Goal: Task Accomplishment & Management: Manage account settings

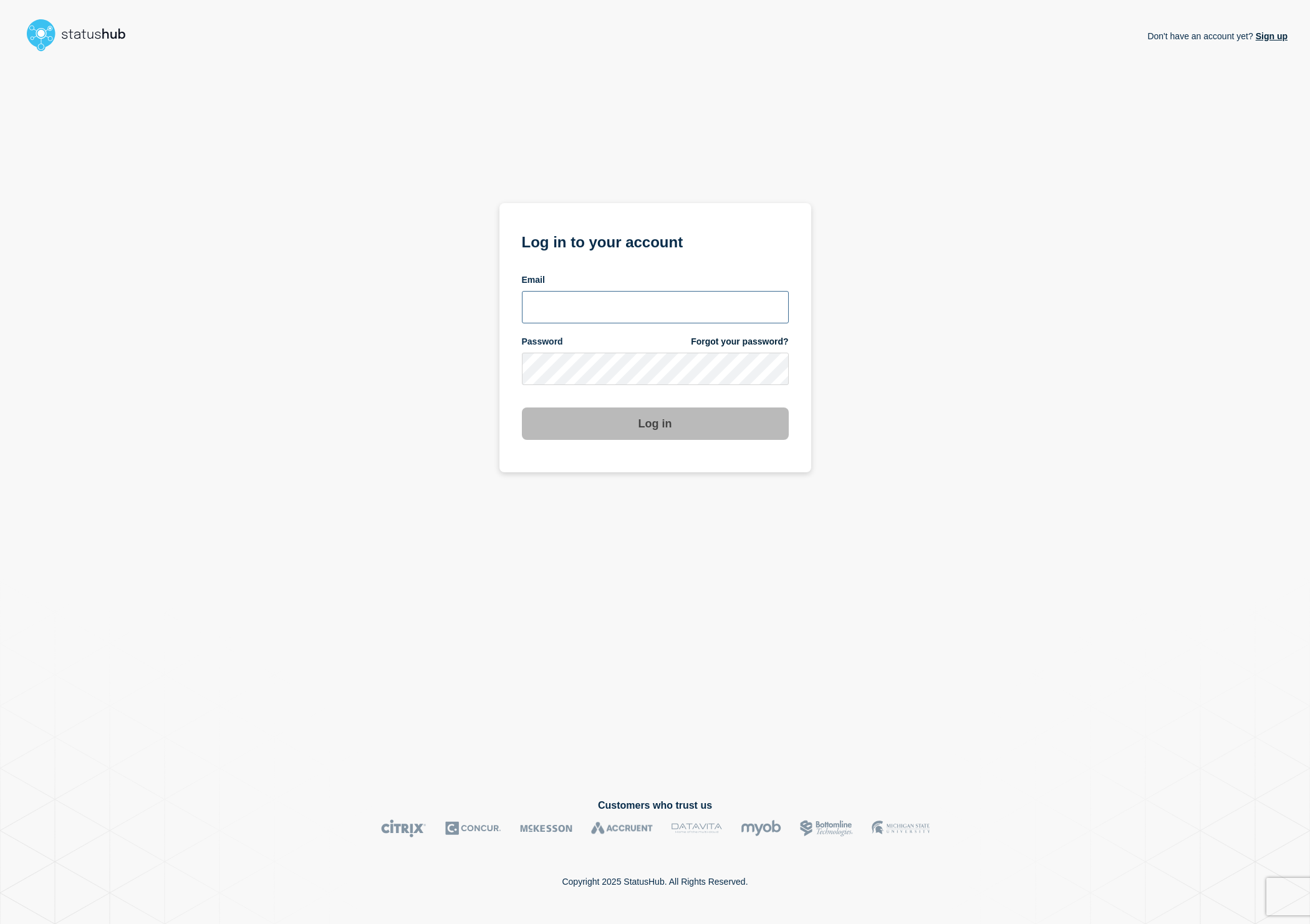
type input "cfoster@gwu.edu"
click at [660, 430] on button "Log in" at bounding box center [655, 423] width 267 height 32
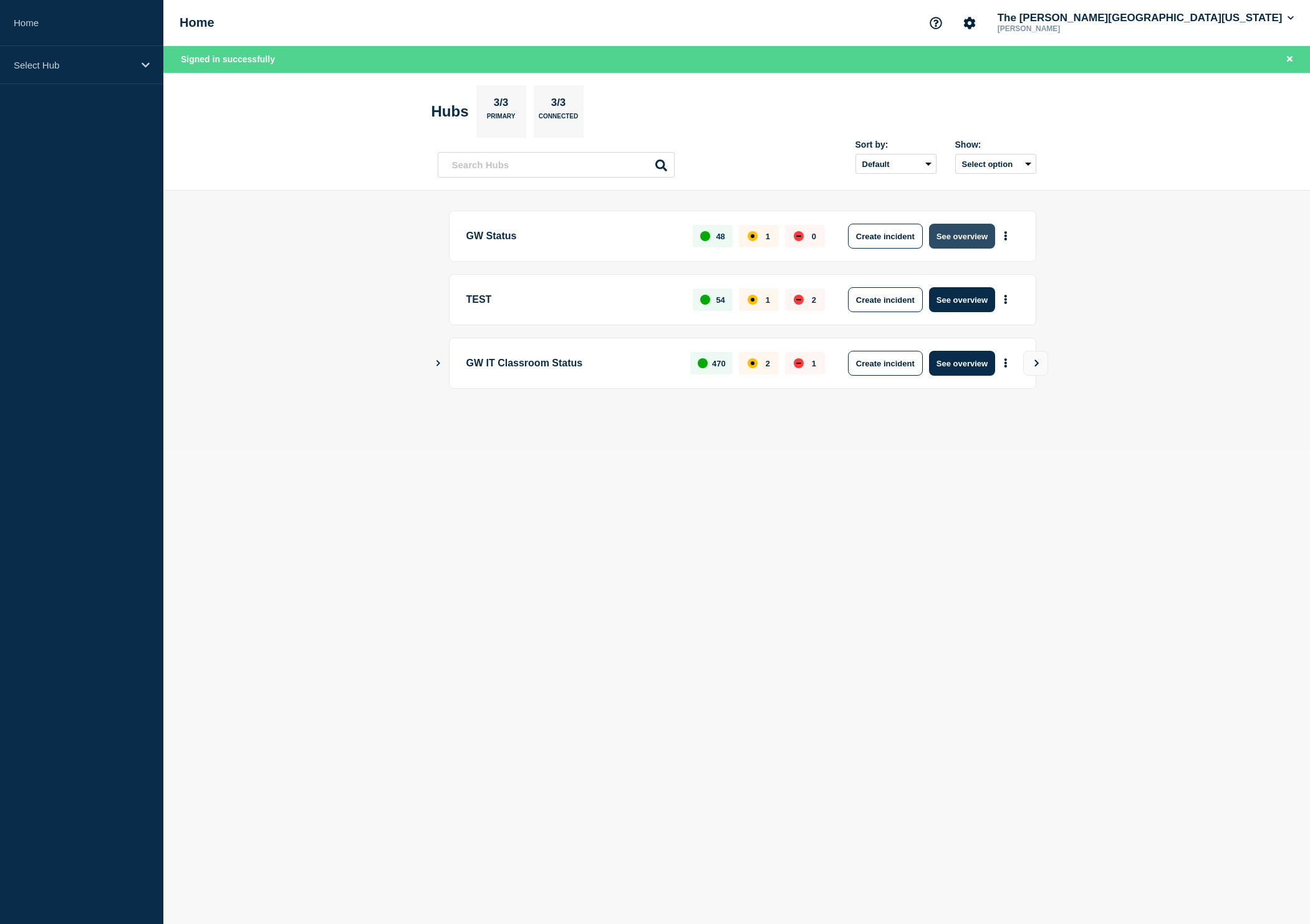
click at [966, 240] on button "See overview" at bounding box center [962, 236] width 66 height 25
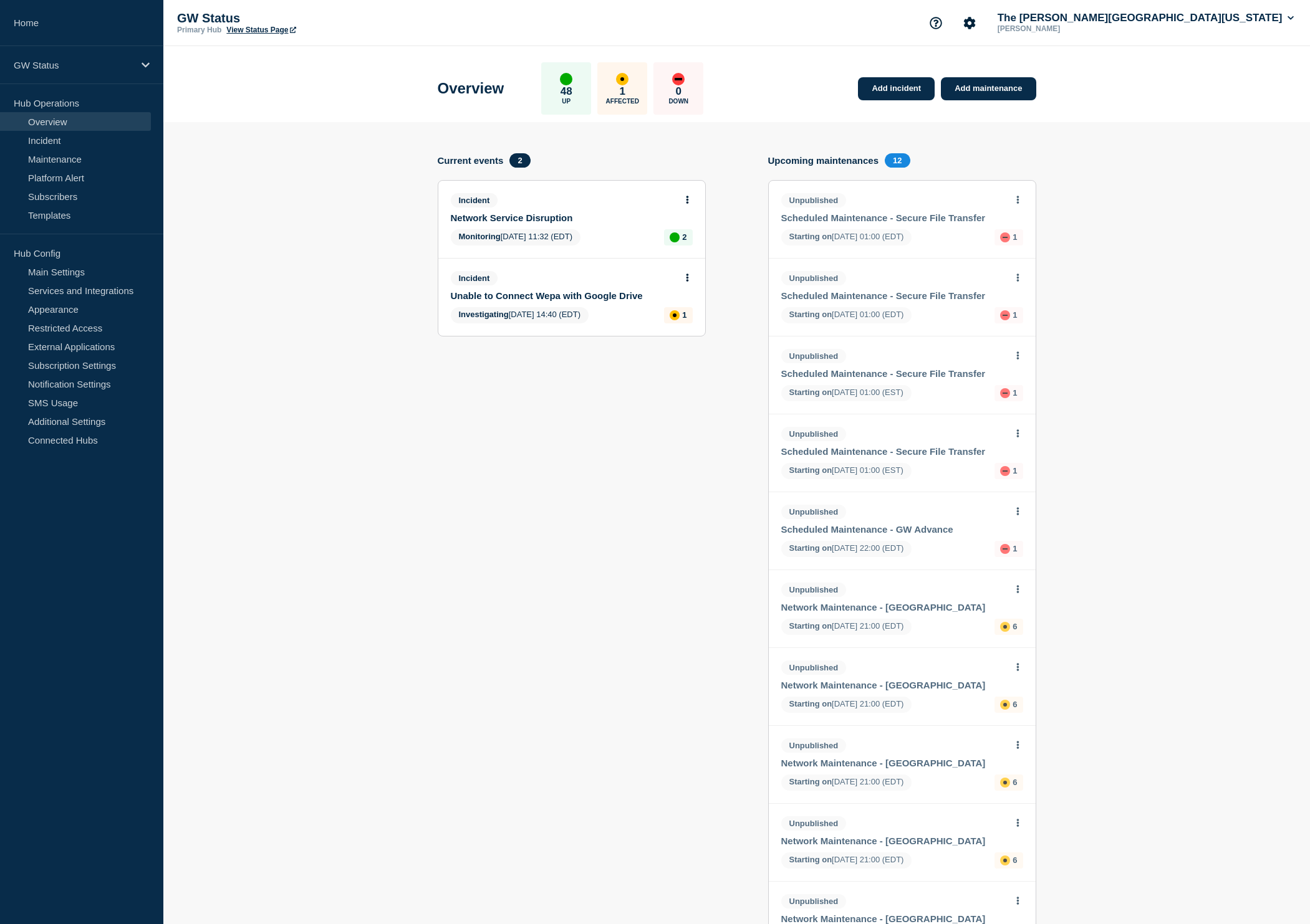
click at [583, 216] on link "Network Service Disruption" at bounding box center [563, 218] width 225 height 10
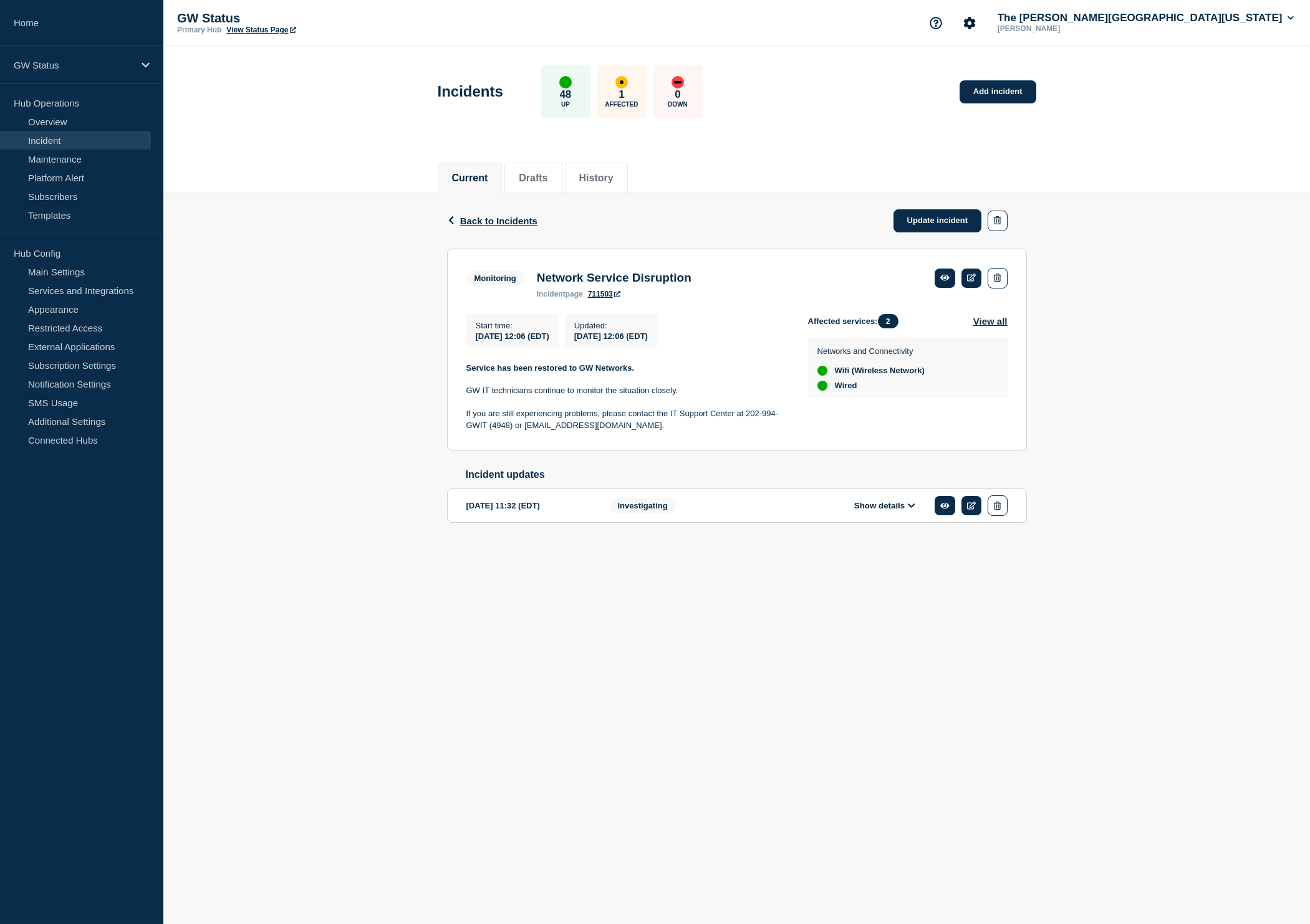
click at [889, 511] on button "Show details" at bounding box center [885, 505] width 69 height 10
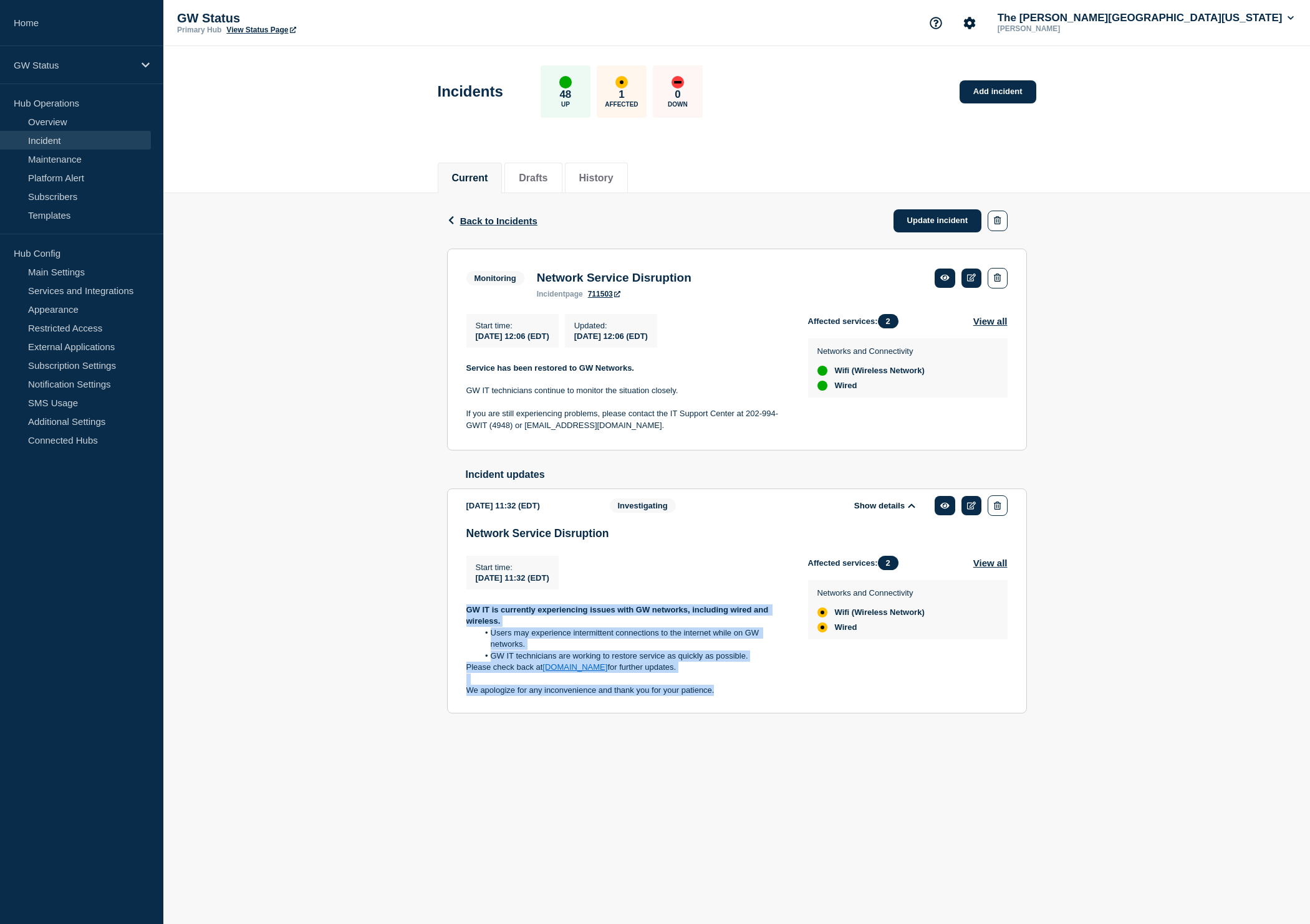
drag, startPoint x: 731, startPoint y: 708, endPoint x: 435, endPoint y: 632, distance: 305.6
click at [435, 632] on div "Back Back to Incidents Update incident Monitoring Network Service Disruption St…" at bounding box center [736, 473] width 1146 height 560
copy div "GW IT is currently experiencing issues with GW networks, including wired and wi…"
click at [945, 219] on link "Update incident" at bounding box center [937, 220] width 89 height 23
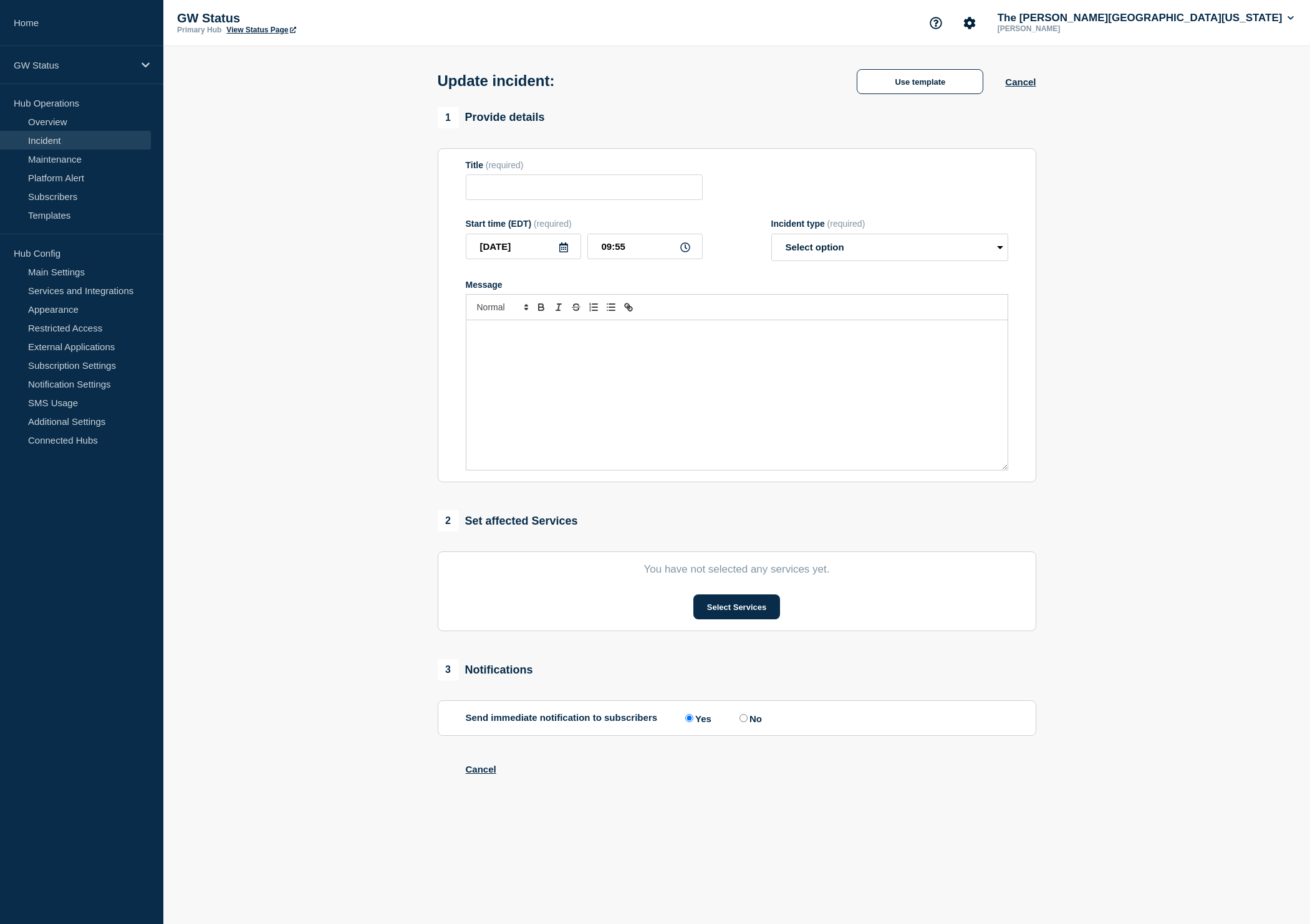
type input "Network Service Disruption"
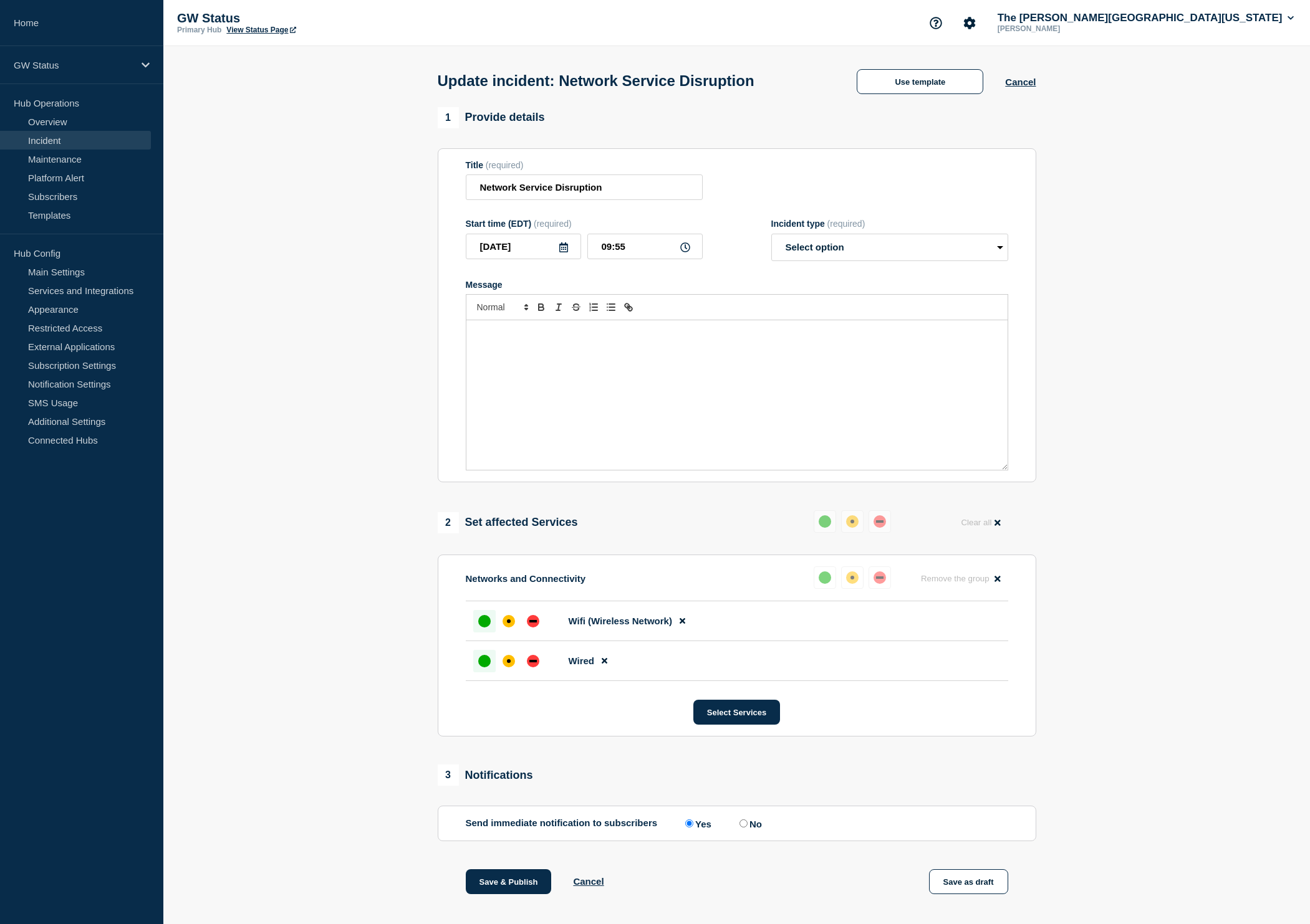
click at [641, 401] on div "Message" at bounding box center [737, 395] width 541 height 149
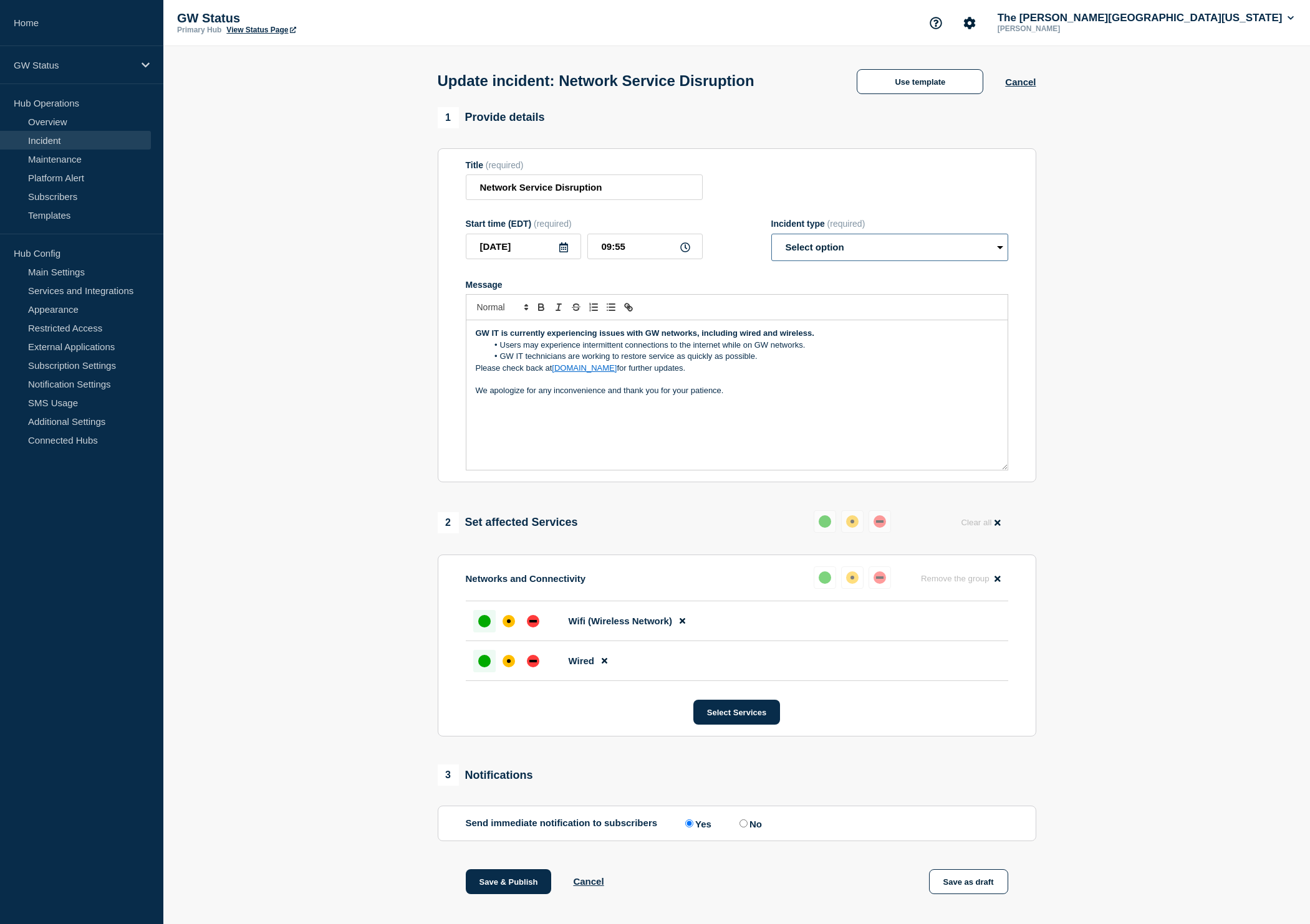
select select "investigating"
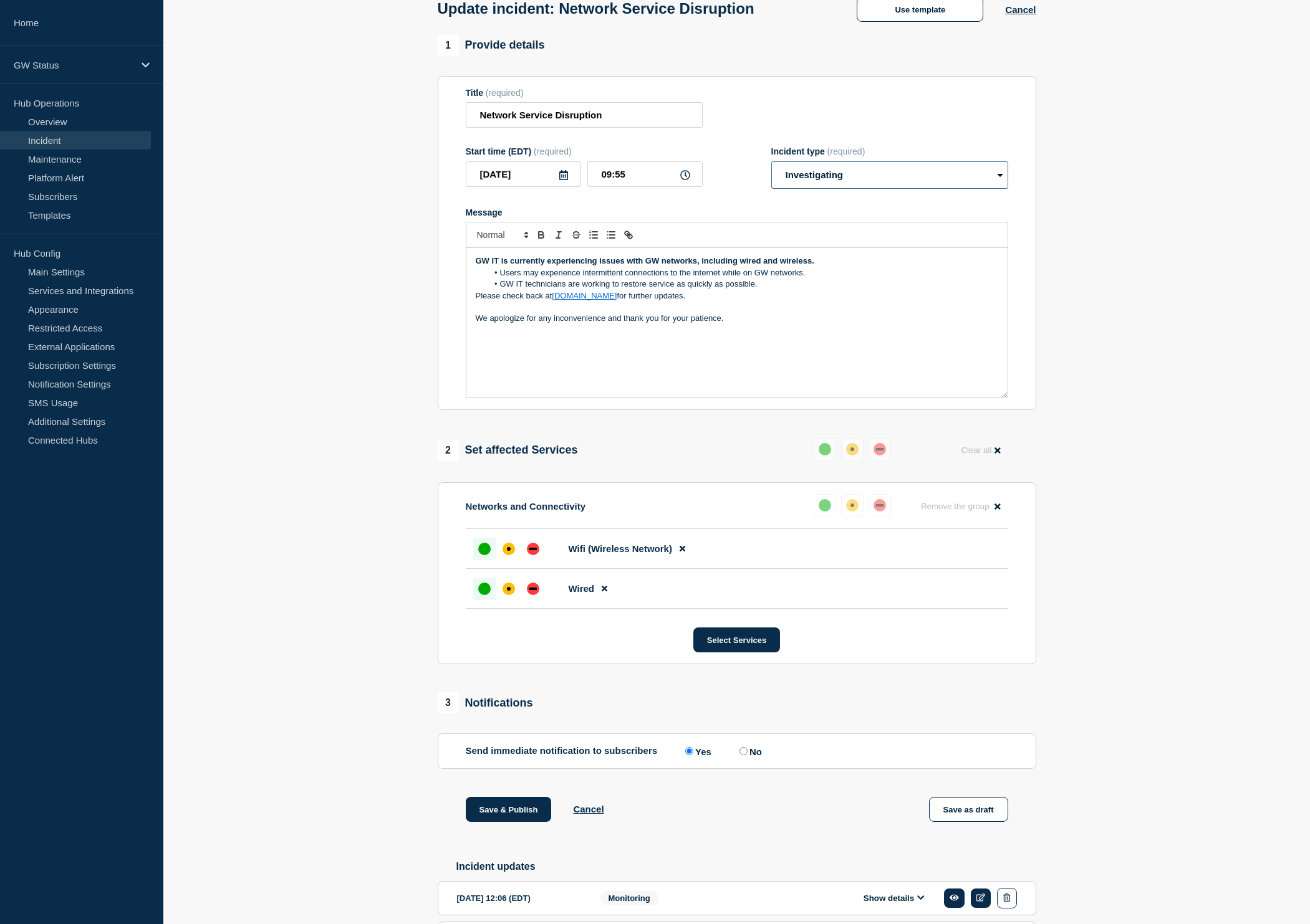
scroll to position [82, 0]
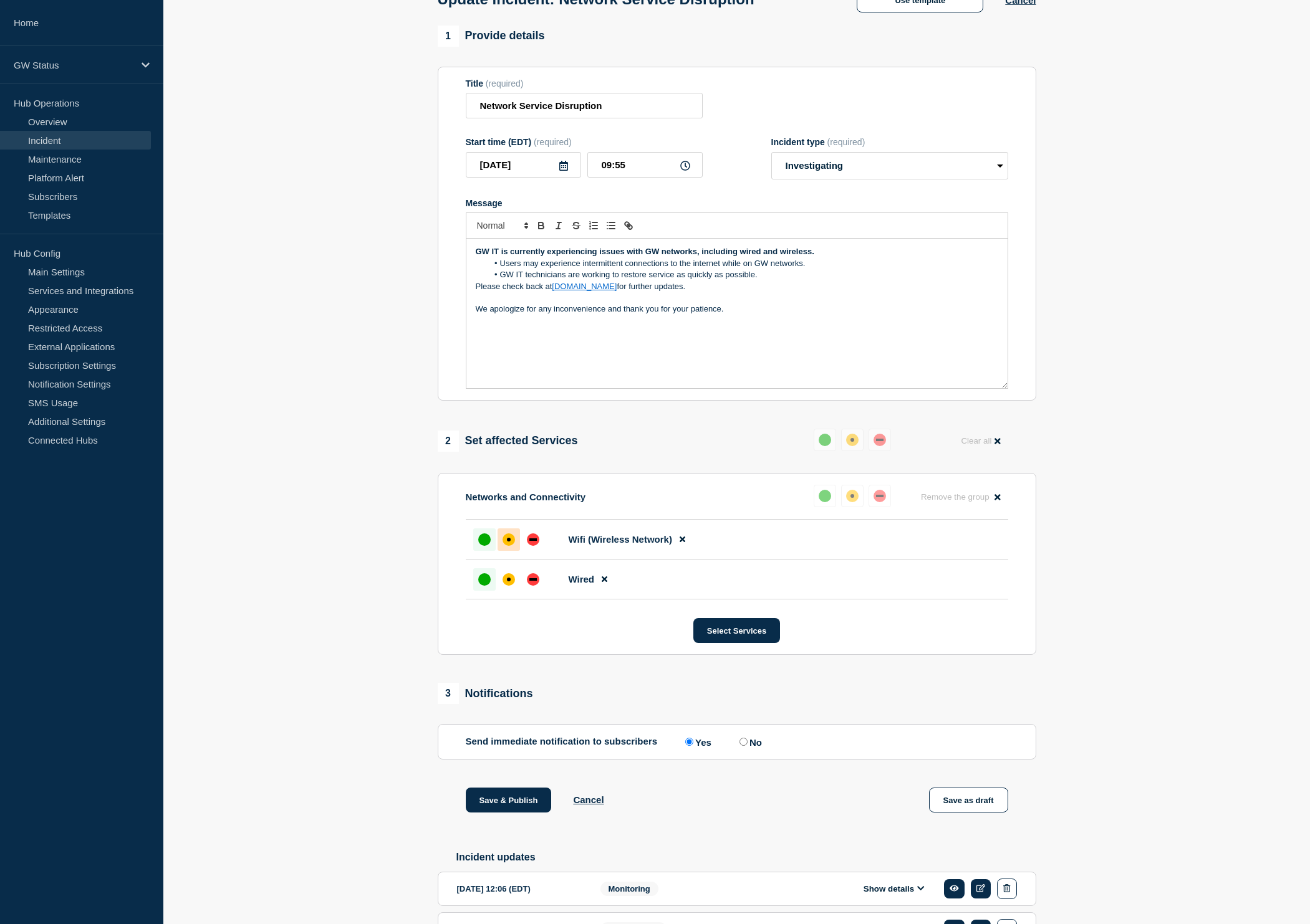
click at [506, 546] on div "affected" at bounding box center [509, 540] width 12 height 12
click at [507, 586] on div "affected" at bounding box center [509, 580] width 12 height 12
click at [520, 812] on button "Save & Publish" at bounding box center [508, 800] width 86 height 25
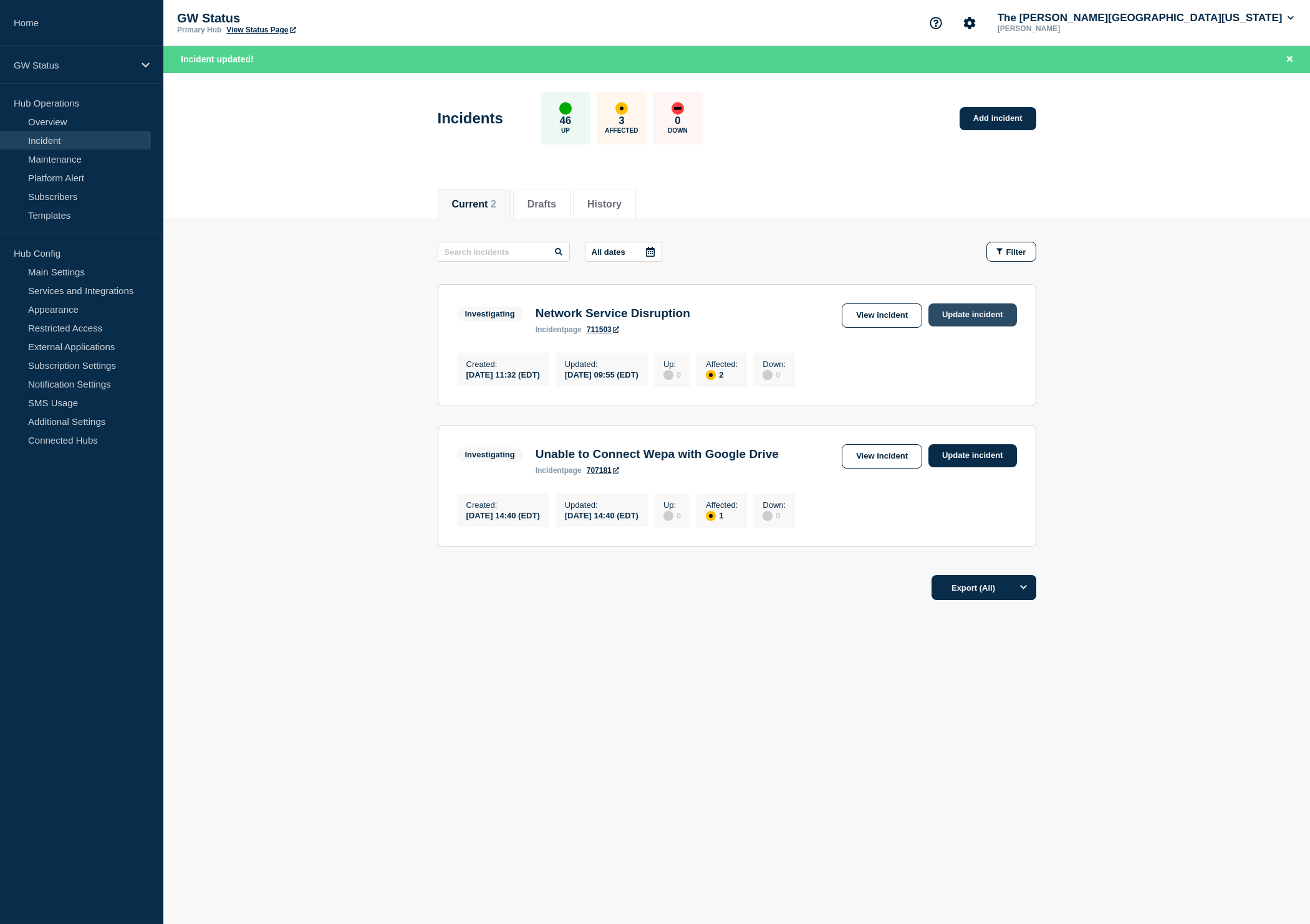
click at [1001, 319] on link "Update incident" at bounding box center [973, 315] width 89 height 23
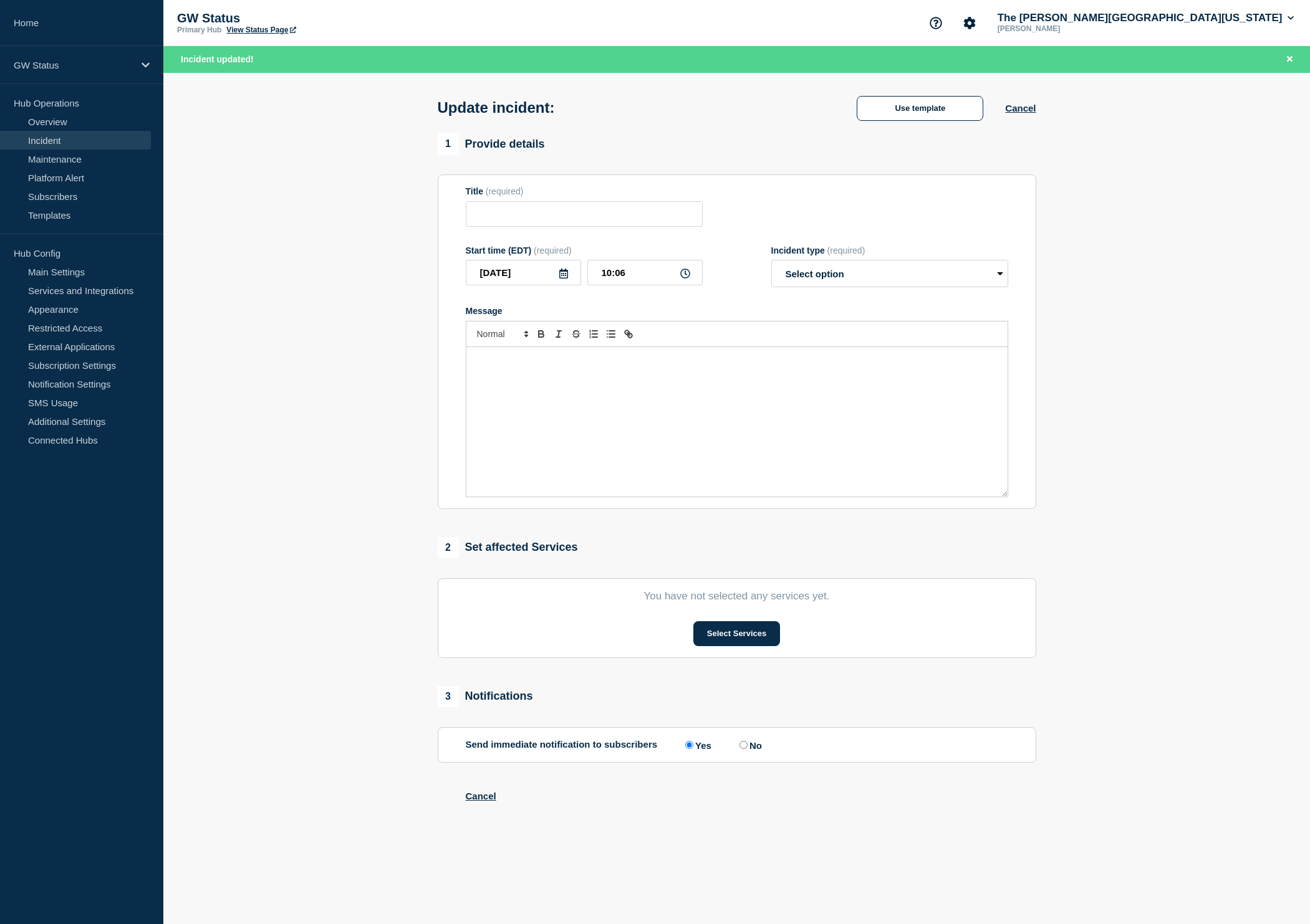
type input "Network Service Disruption"
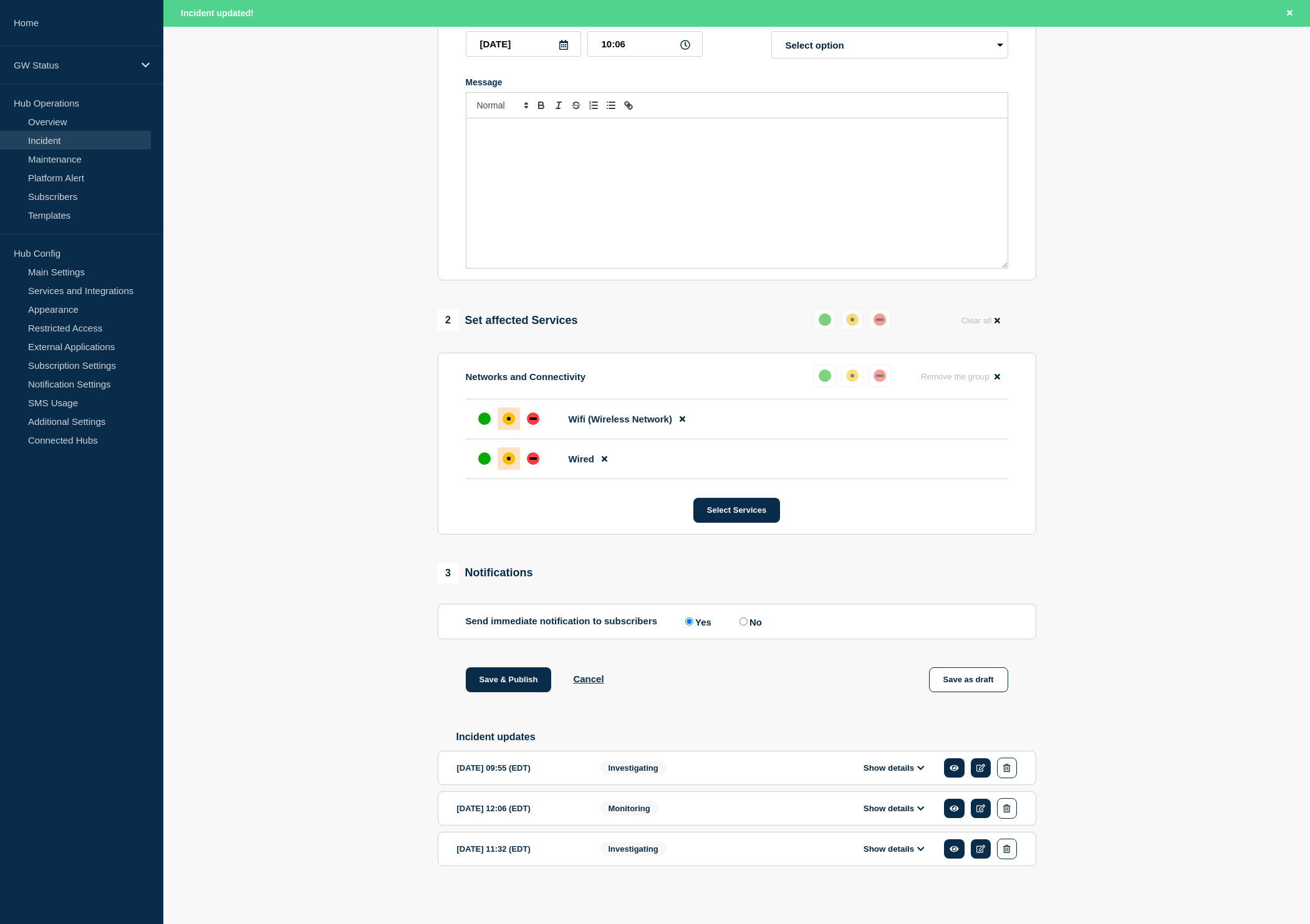
scroll to position [248, 0]
click at [904, 804] on button "Show details" at bounding box center [894, 808] width 69 height 10
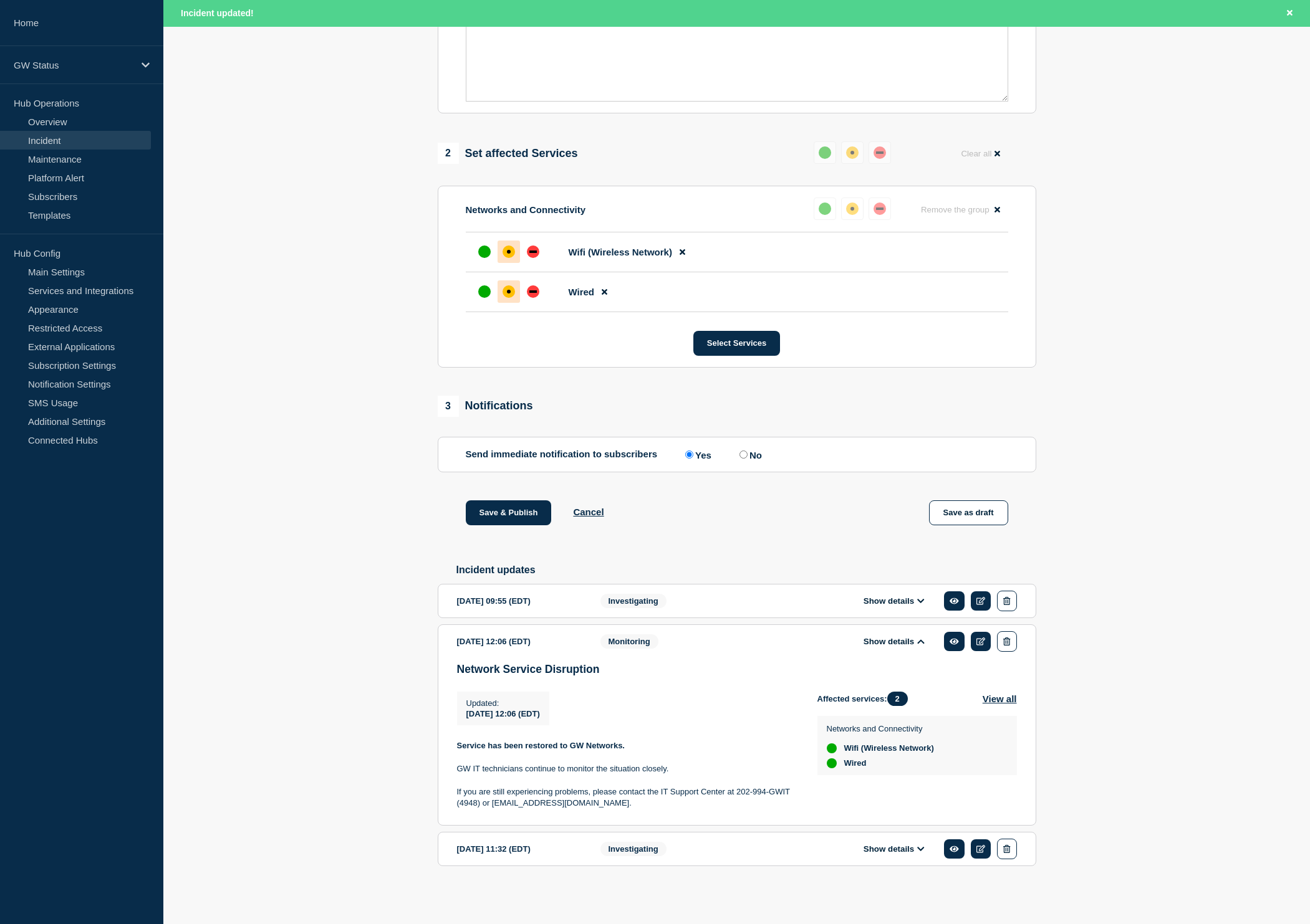
scroll to position [419, 0]
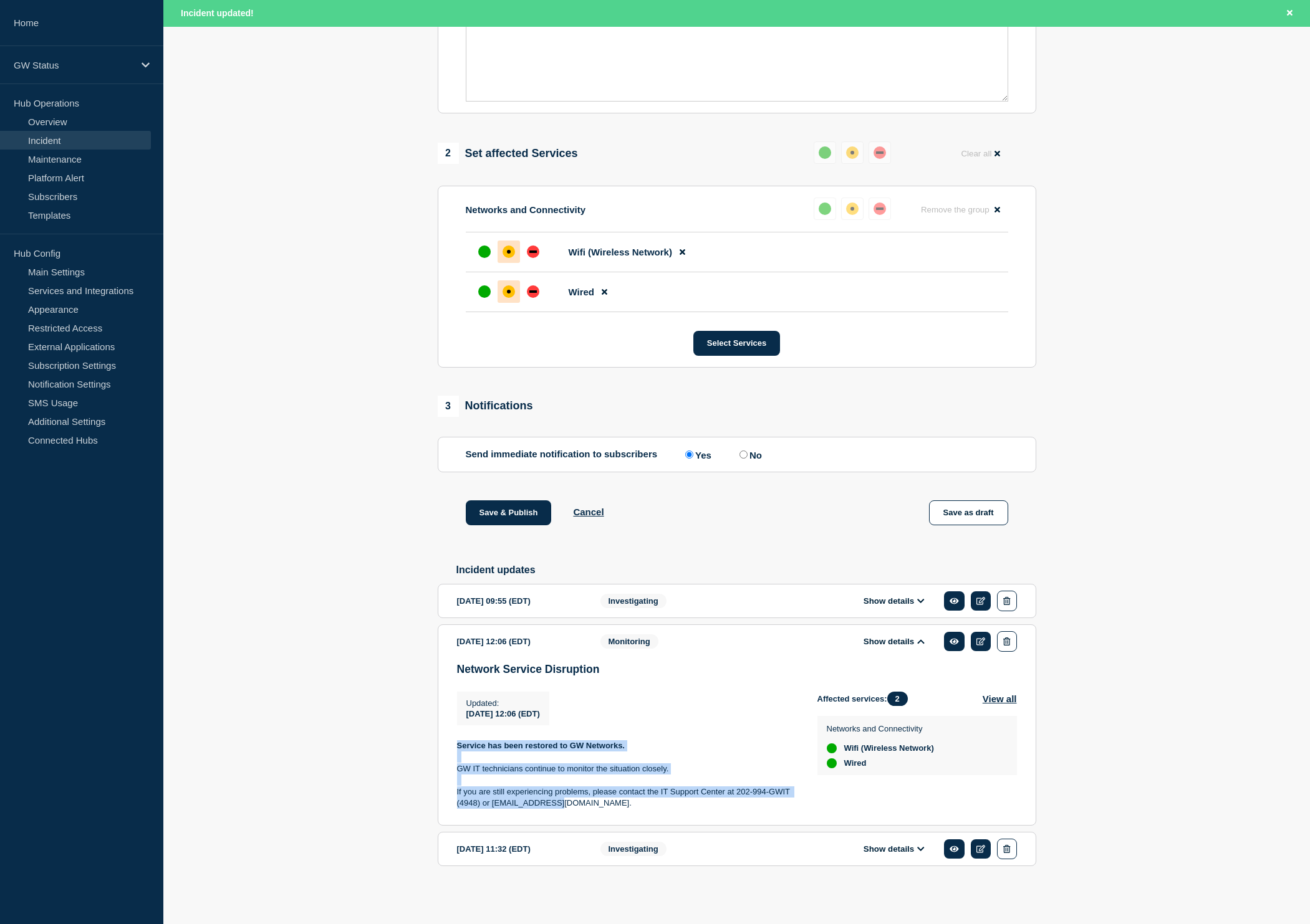
drag, startPoint x: 574, startPoint y: 808, endPoint x: 458, endPoint y: 745, distance: 132.0
click at [458, 745] on div "Network Service Disruption Updated : 2025-09-08 12:06 (EDT) Updated 2025-09-08 …" at bounding box center [736, 741] width 560 height 156
copy div "Service has been restored to GW Networks. GW IT technicians continue to monitor…"
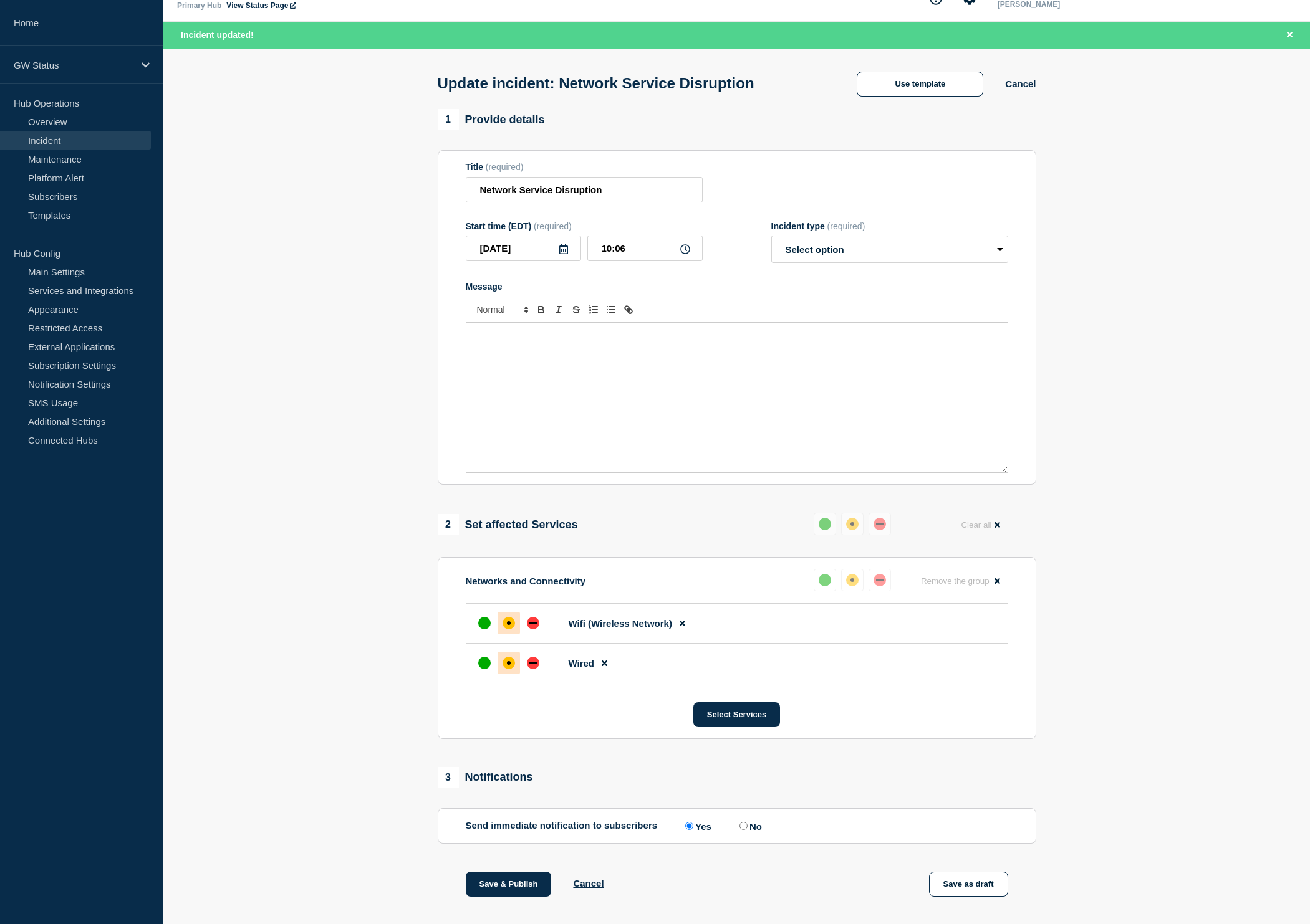
scroll to position [5, 0]
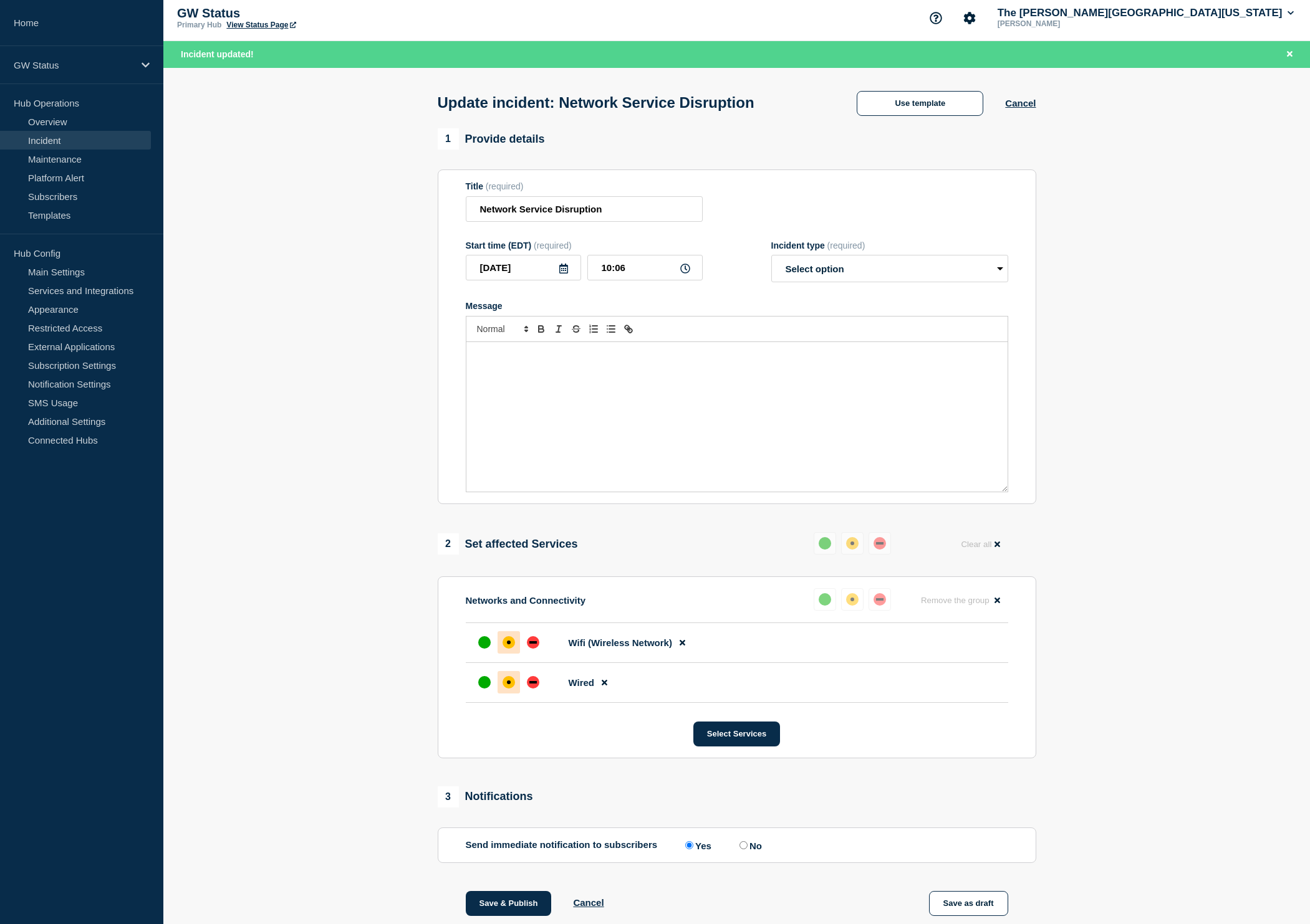
click at [555, 396] on div "Message" at bounding box center [737, 417] width 541 height 149
select select "monitoring"
click at [482, 649] on div "up" at bounding box center [484, 642] width 12 height 12
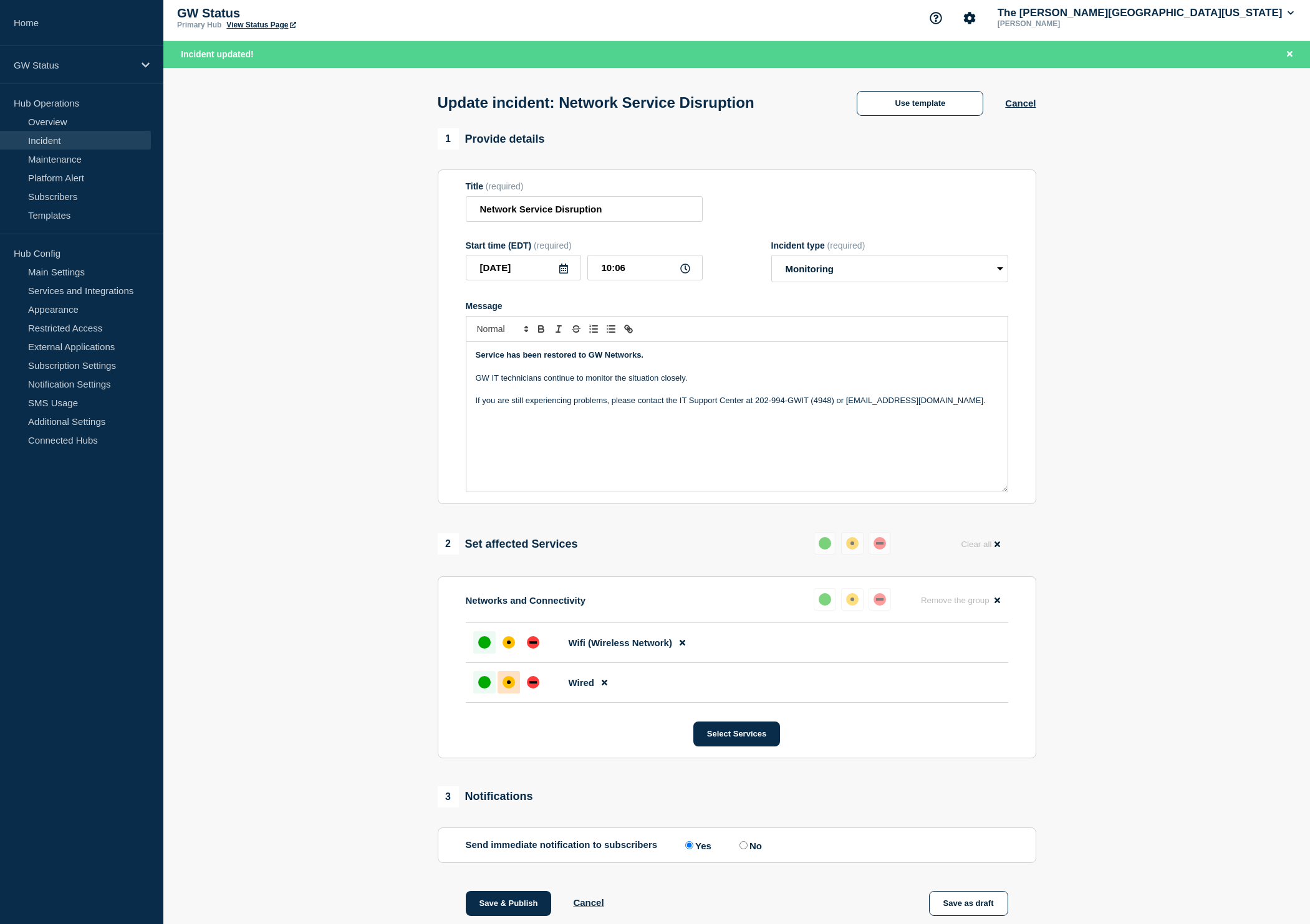
click at [484, 689] on div "up" at bounding box center [484, 682] width 12 height 12
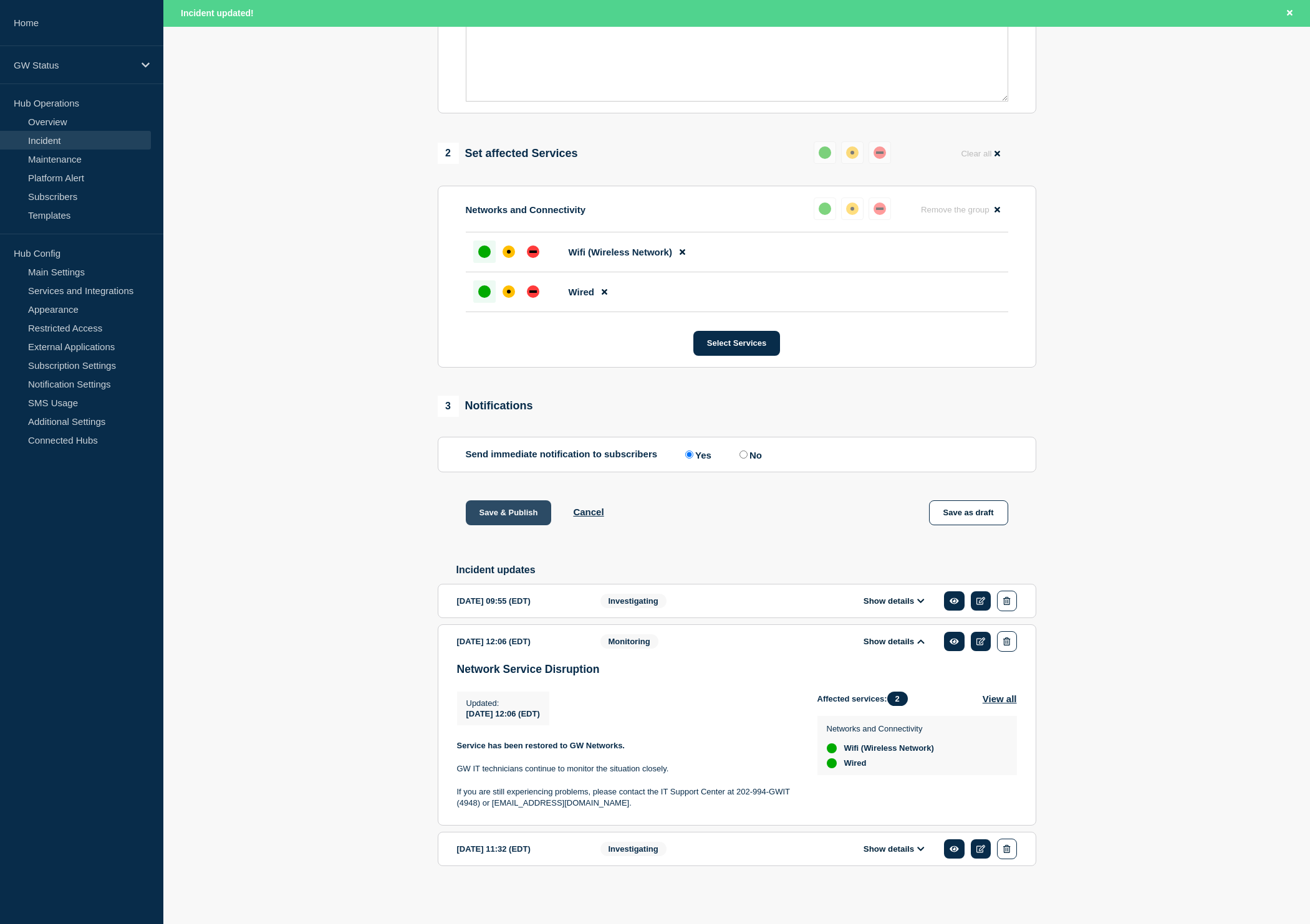
scroll to position [419, 0]
click at [496, 503] on button "Save & Publish" at bounding box center [508, 513] width 86 height 25
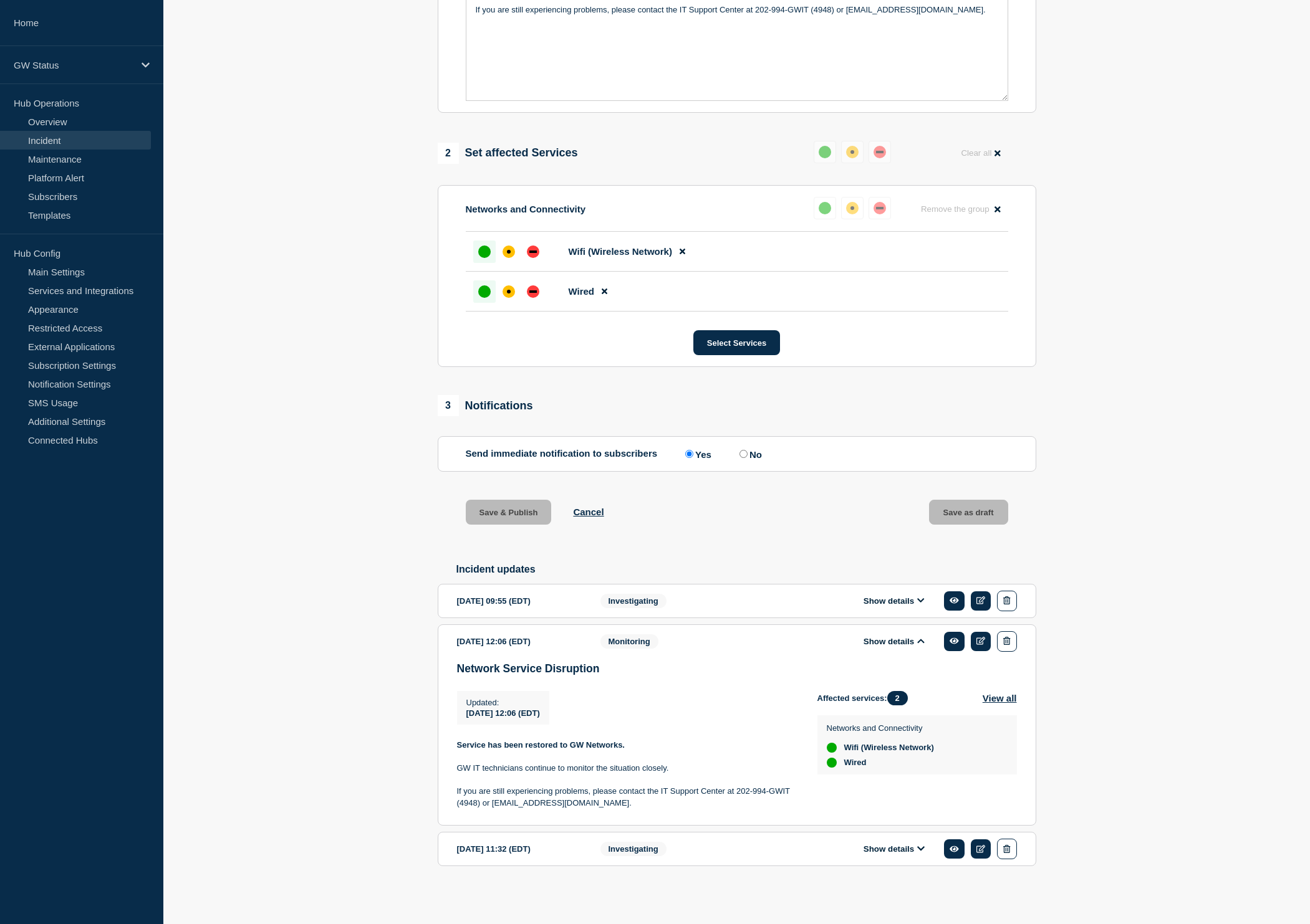
scroll to position [392, 0]
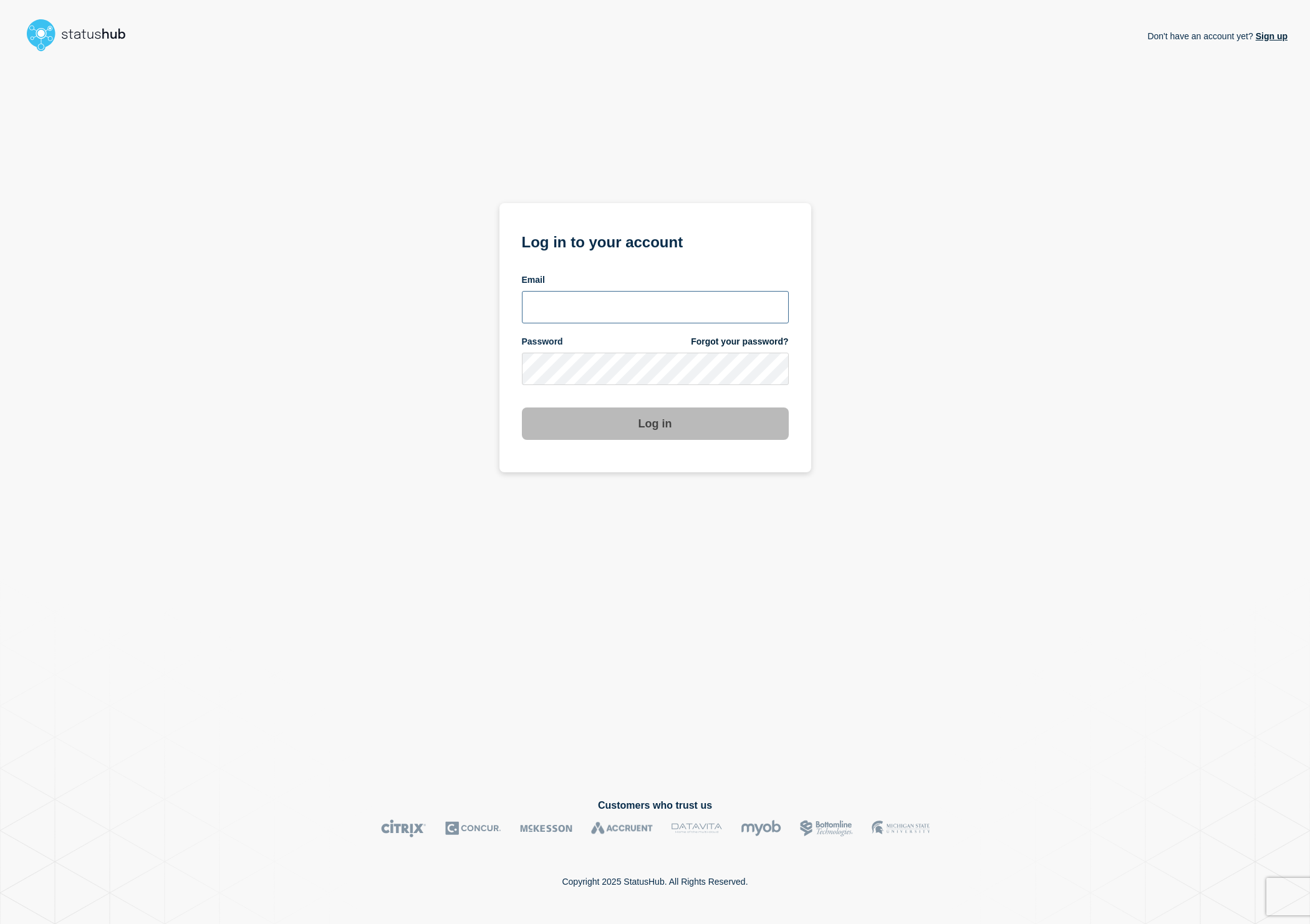
type input "[EMAIL_ADDRESS][DOMAIN_NAME]"
click at [640, 427] on button "Log in" at bounding box center [655, 423] width 267 height 32
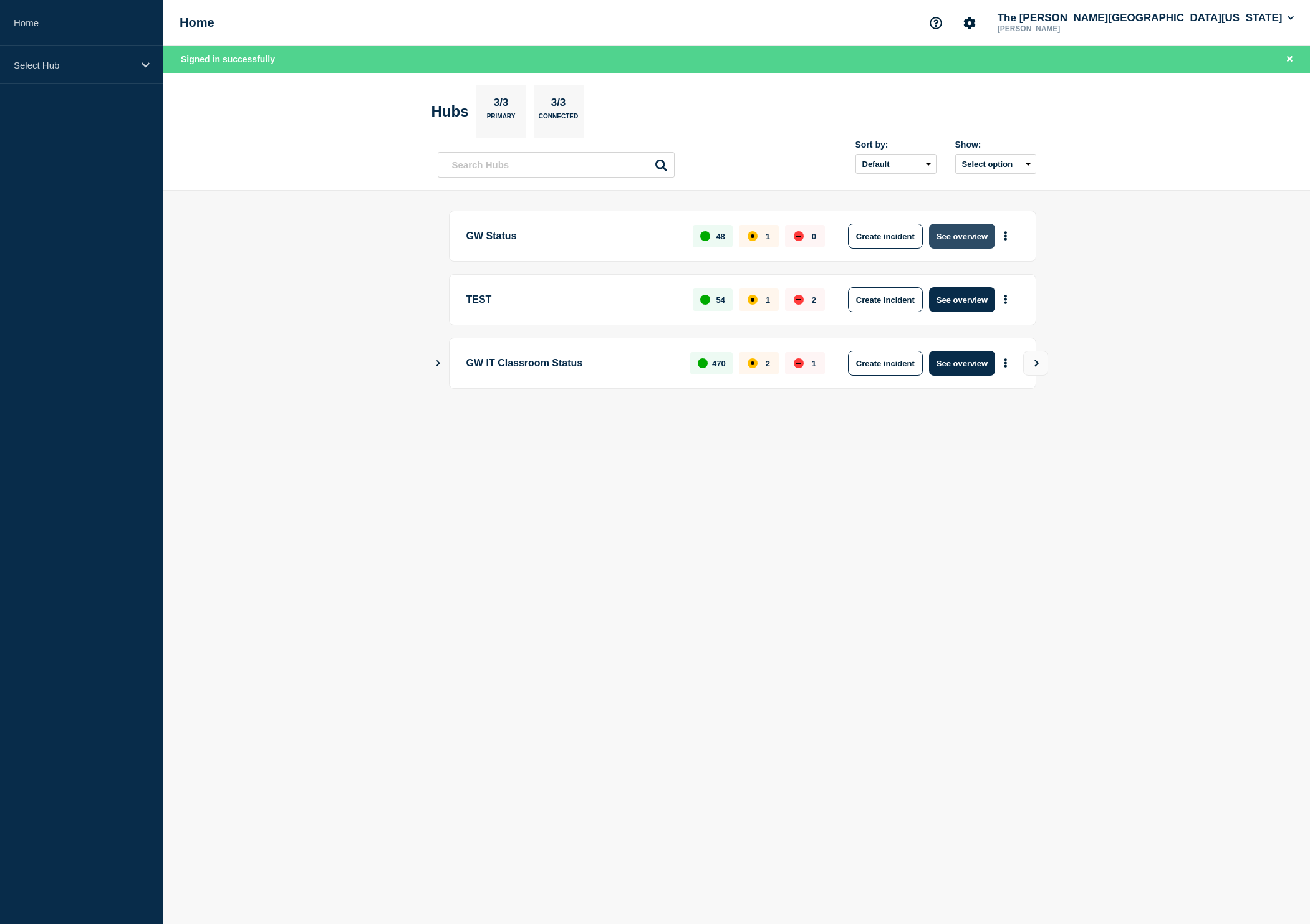
click at [952, 231] on button "See overview" at bounding box center [962, 236] width 66 height 25
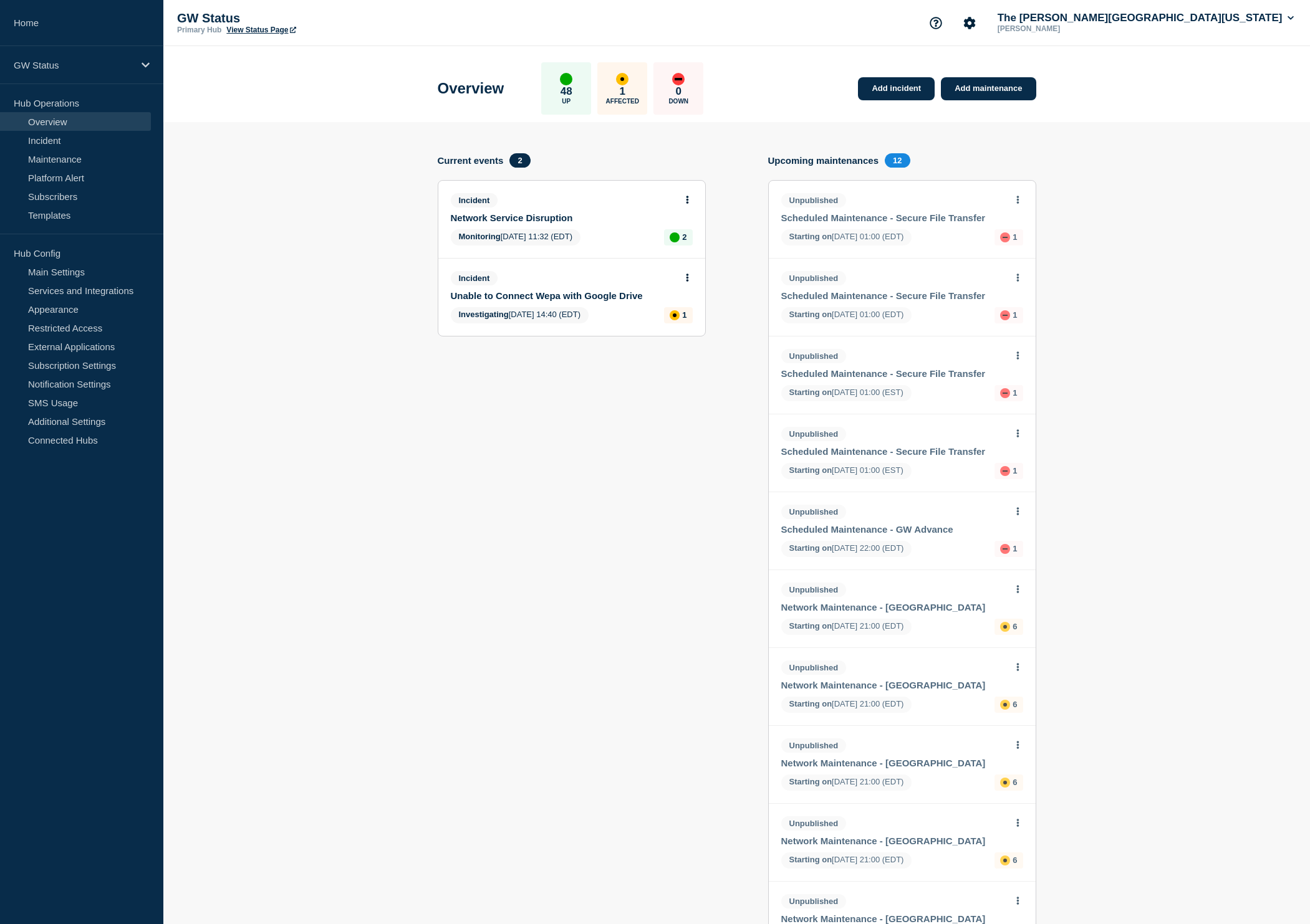
click at [501, 220] on link "Network Service Disruption" at bounding box center [563, 218] width 225 height 10
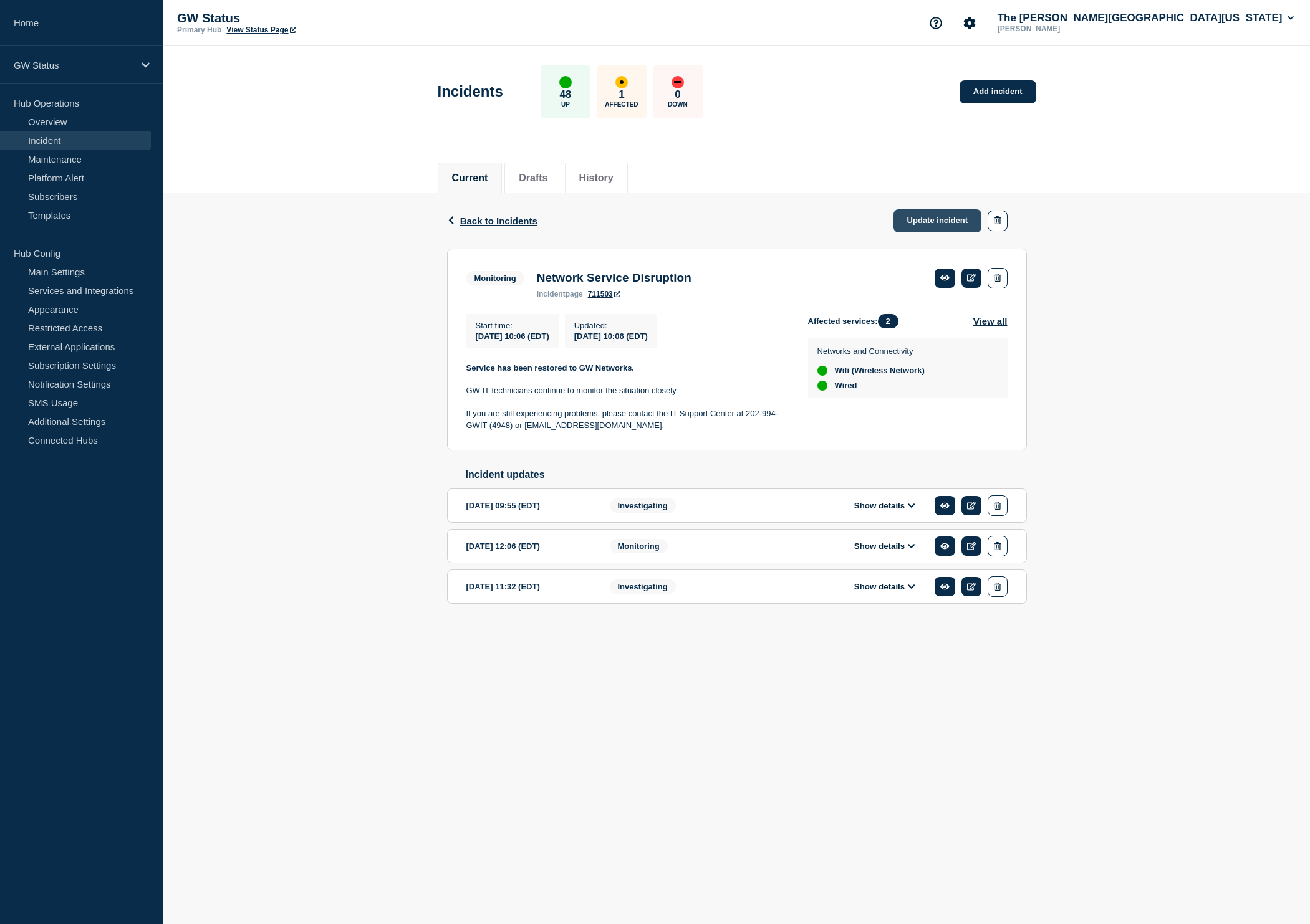
click at [935, 215] on link "Update incident" at bounding box center [937, 220] width 89 height 23
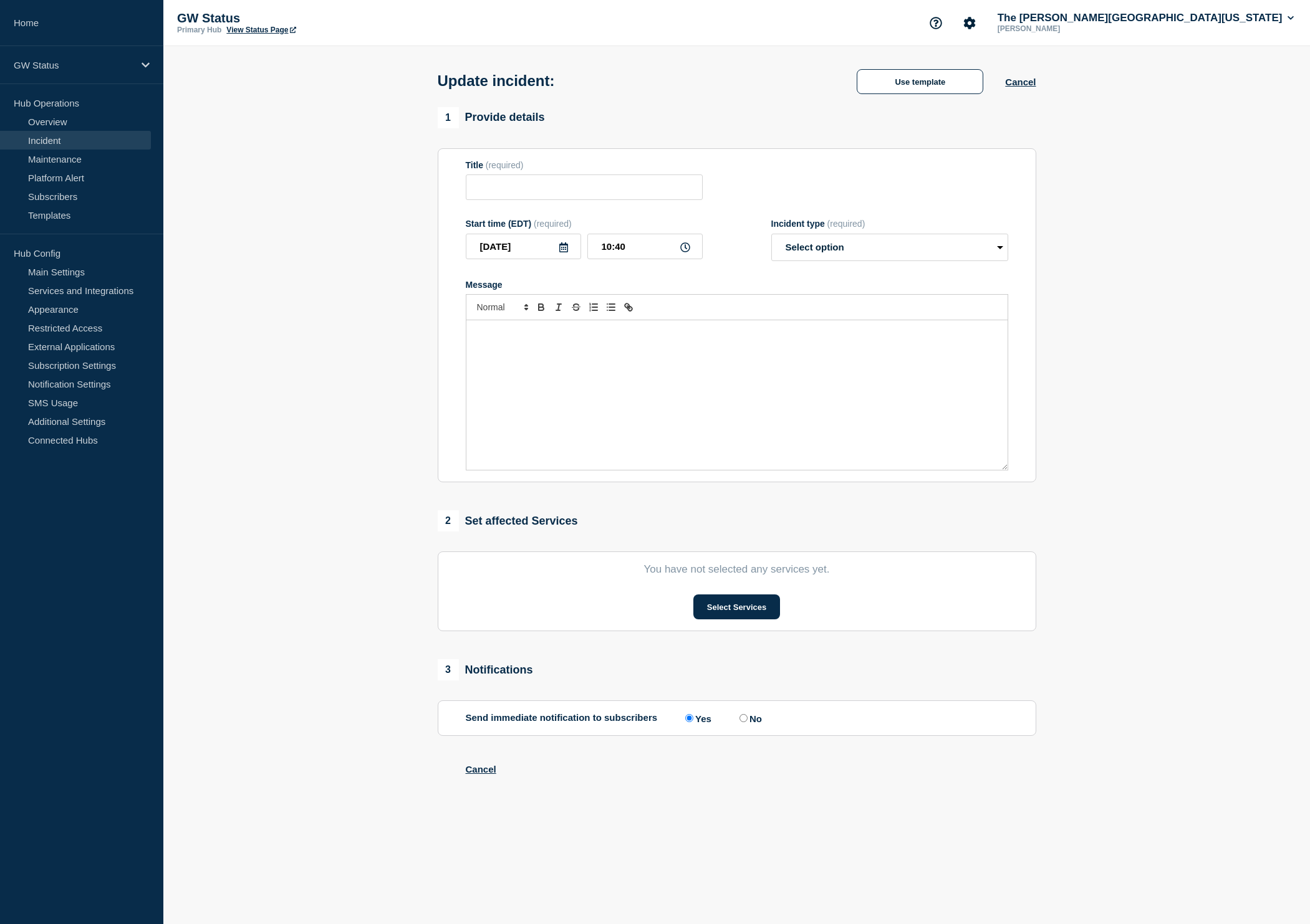
type input "Network Service Disruption"
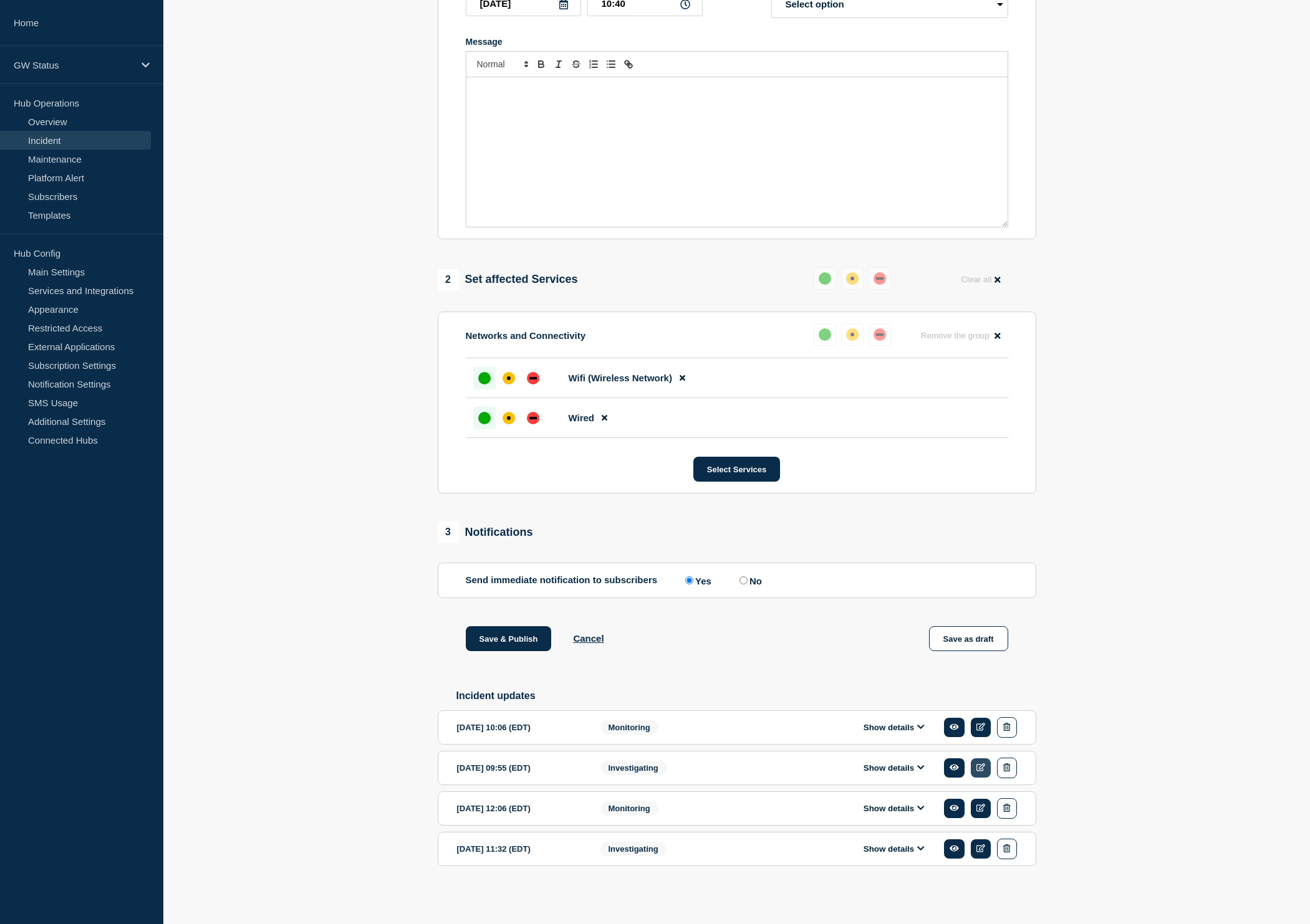
scroll to position [264, 0]
click at [918, 763] on button "Show details" at bounding box center [894, 768] width 69 height 10
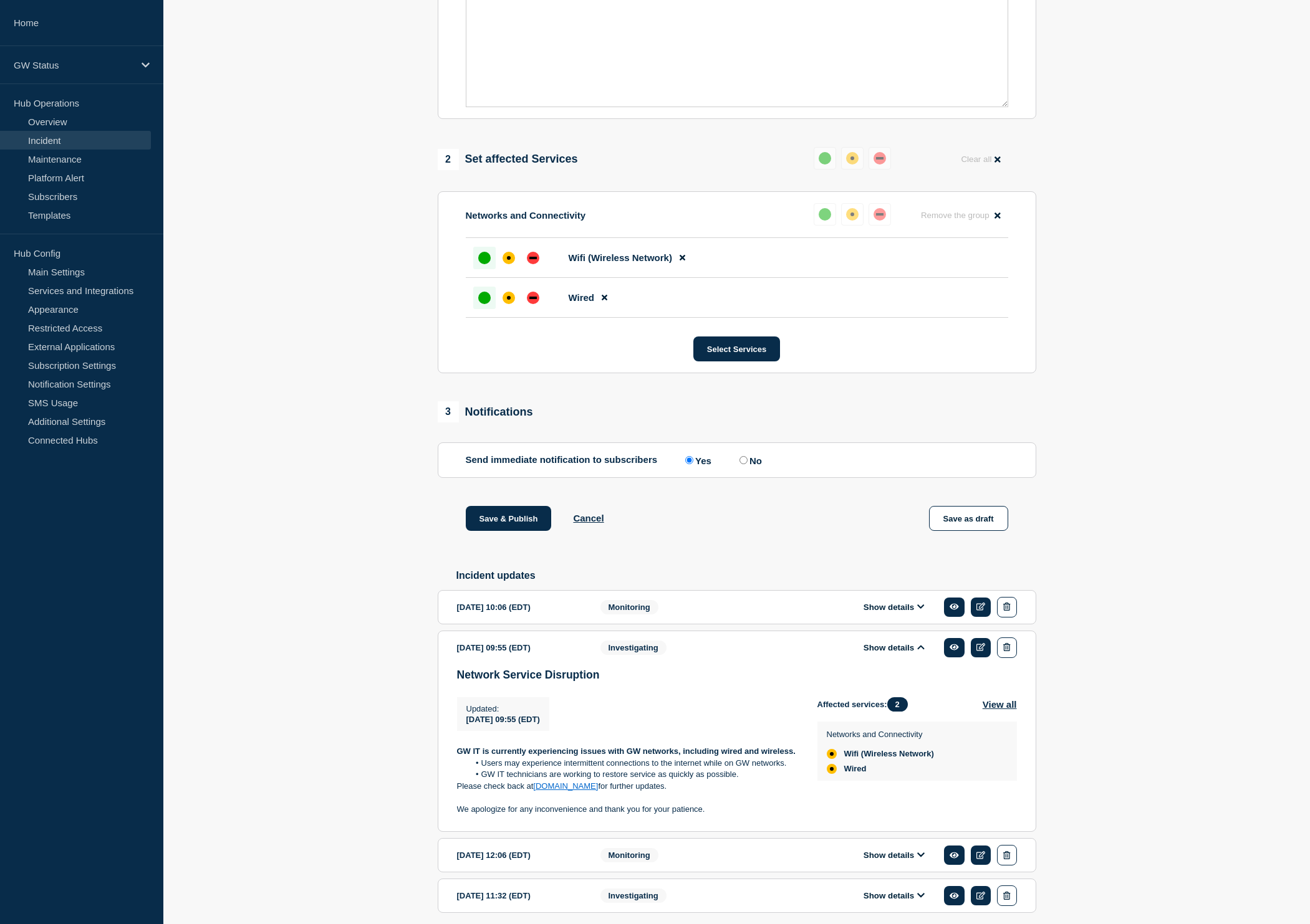
scroll to position [364, 0]
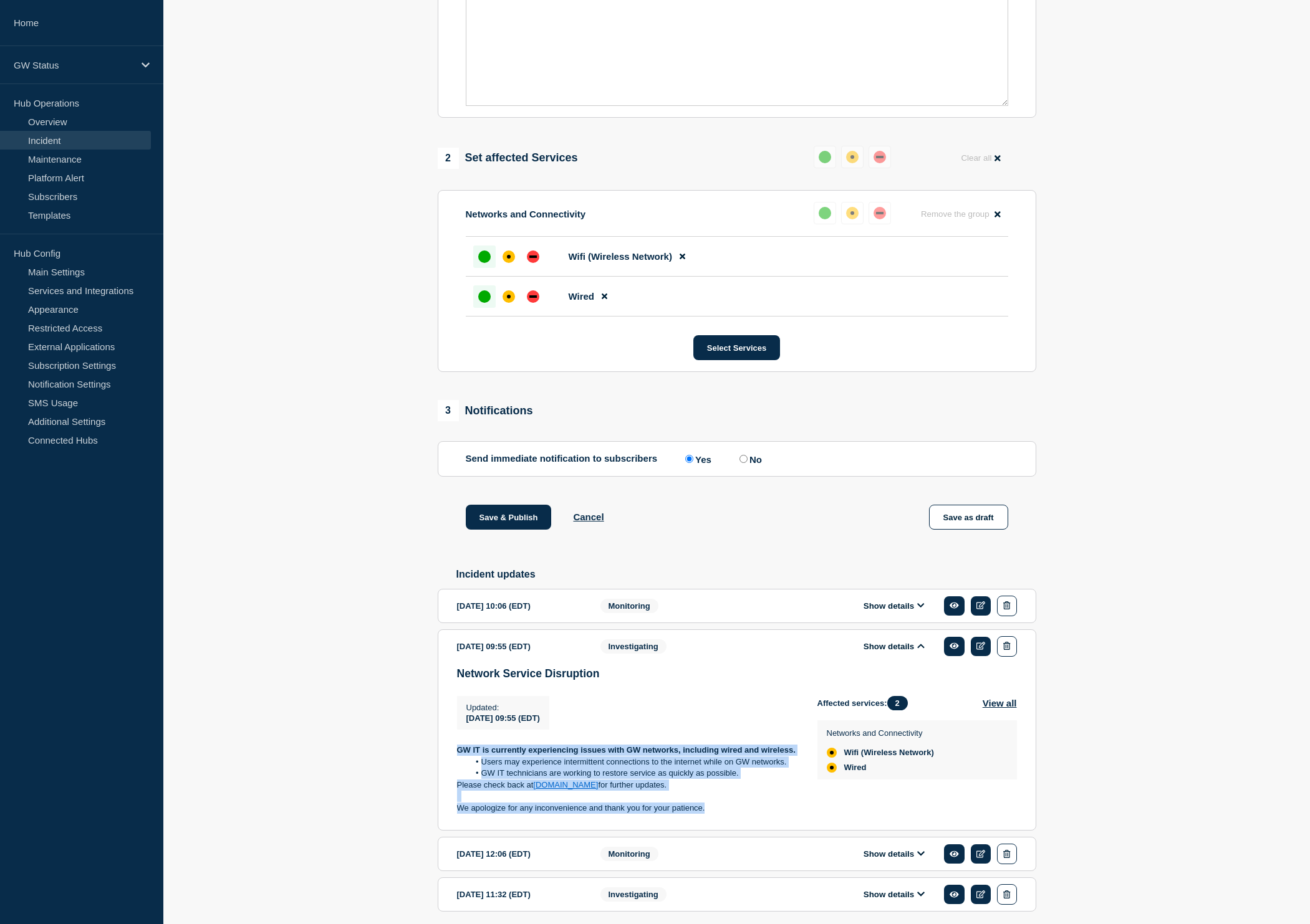
drag, startPoint x: 722, startPoint y: 830, endPoint x: 446, endPoint y: 777, distance: 281.0
click at [446, 777] on section "[DATE] 09:55 (EDT) Show details Investigating Network Service Disruption Update…" at bounding box center [736, 730] width 599 height 201
copy div "GW IT is currently experiencing issues with GW networks, including wired and wi…"
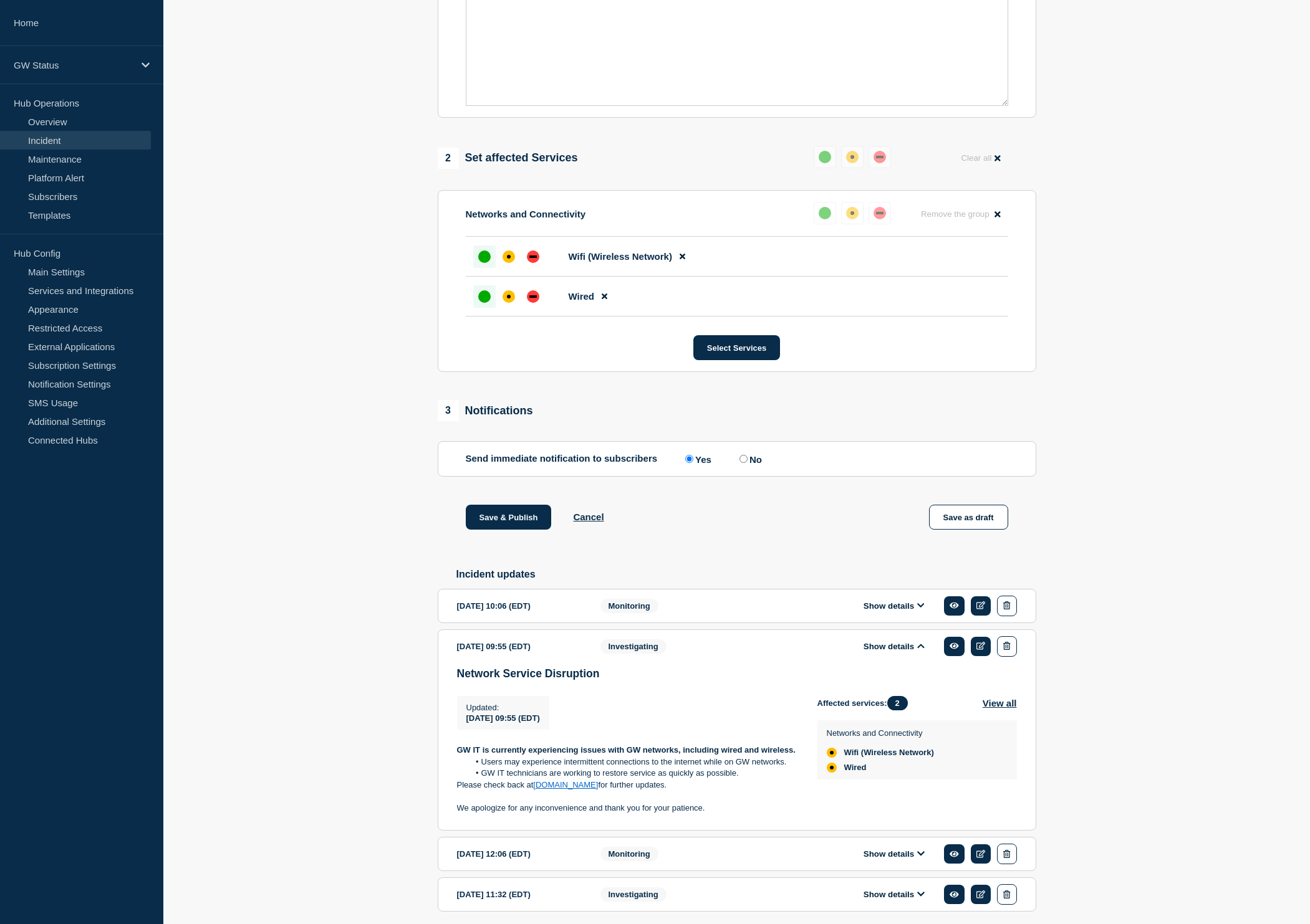
click at [667, 82] on div "Message" at bounding box center [737, 30] width 541 height 149
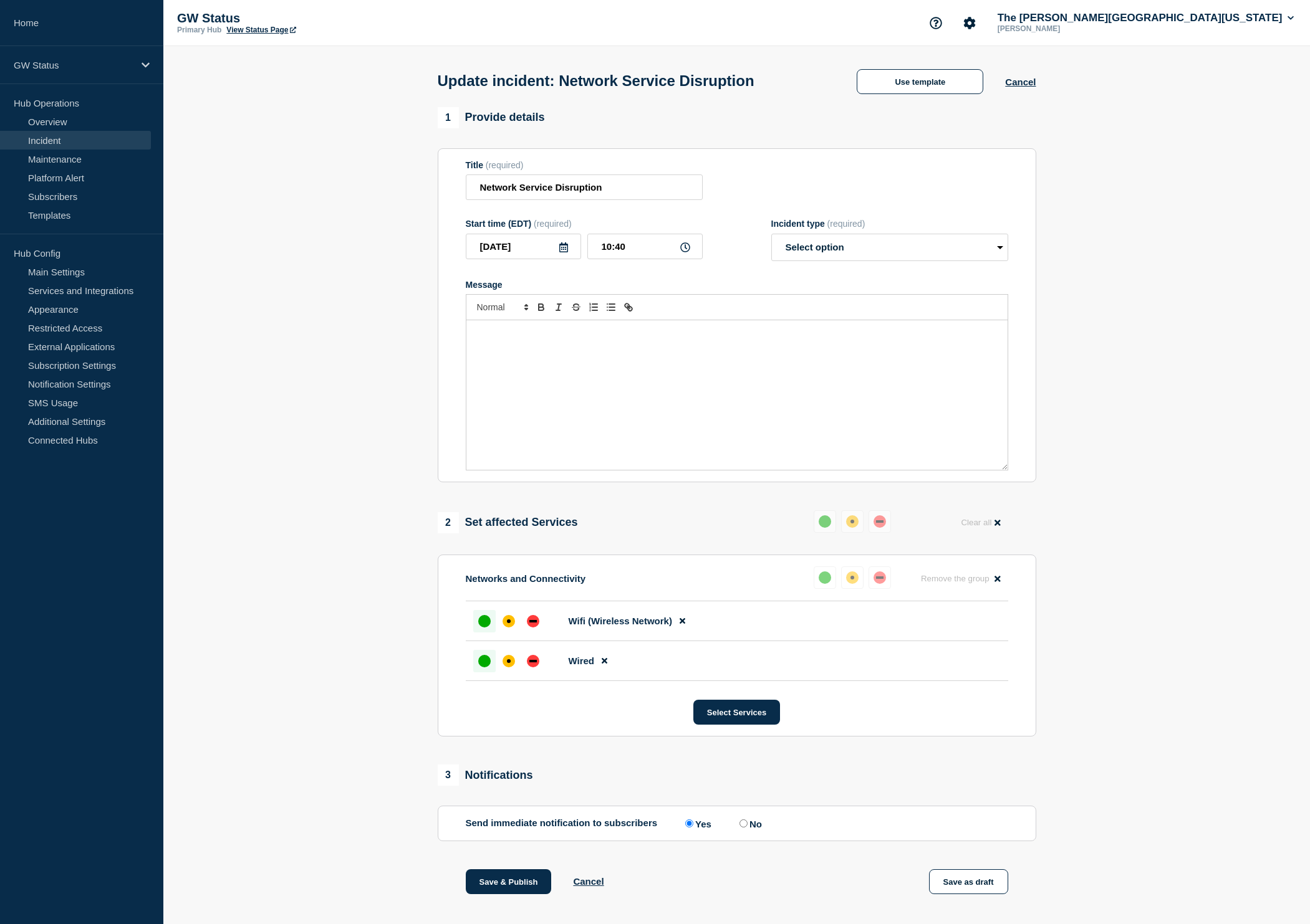
scroll to position [0, 0]
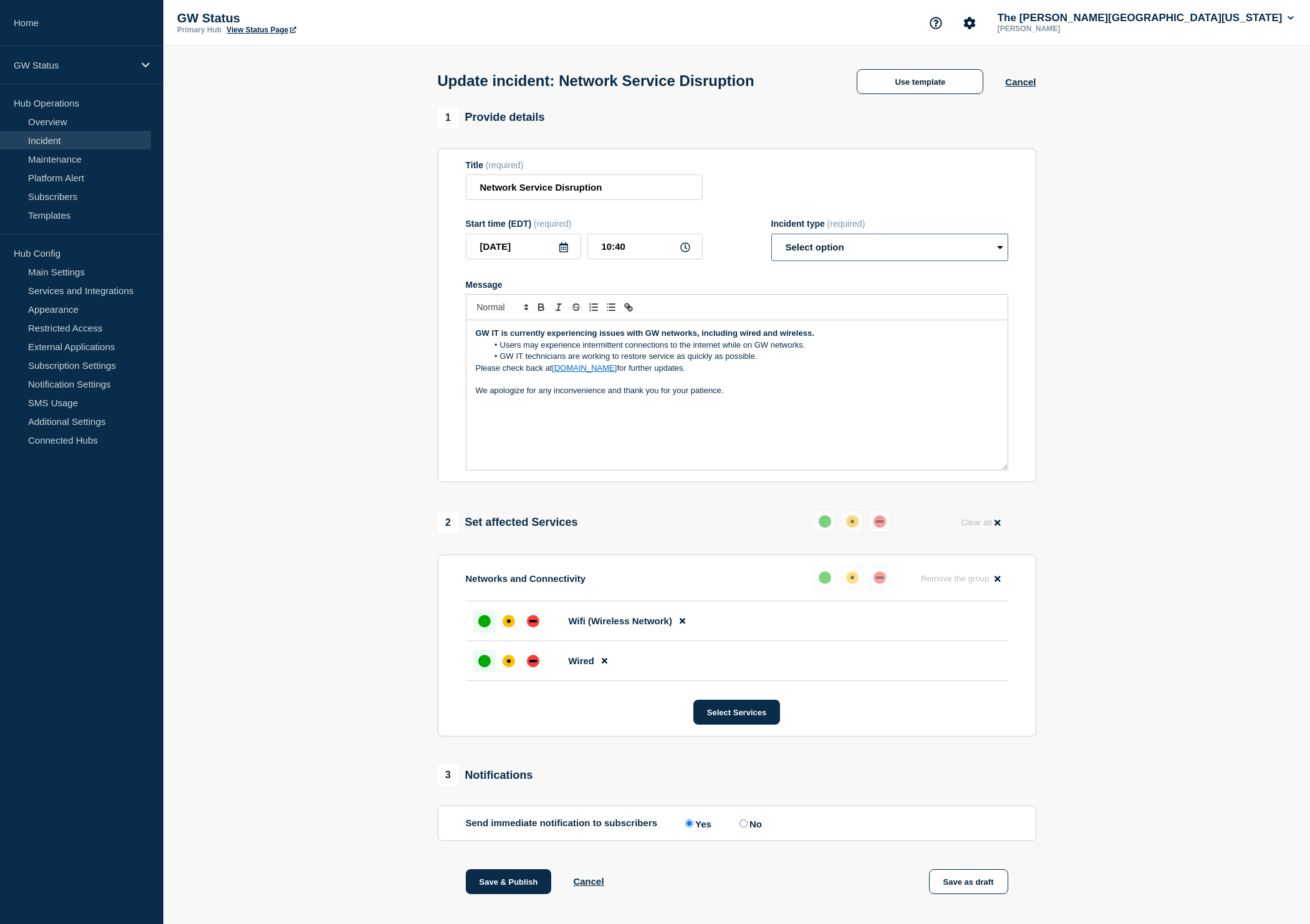
select select "investigating"
click at [498, 631] on div at bounding box center [508, 621] width 23 height 23
click at [509, 663] on div "affected" at bounding box center [508, 661] width 3 height 3
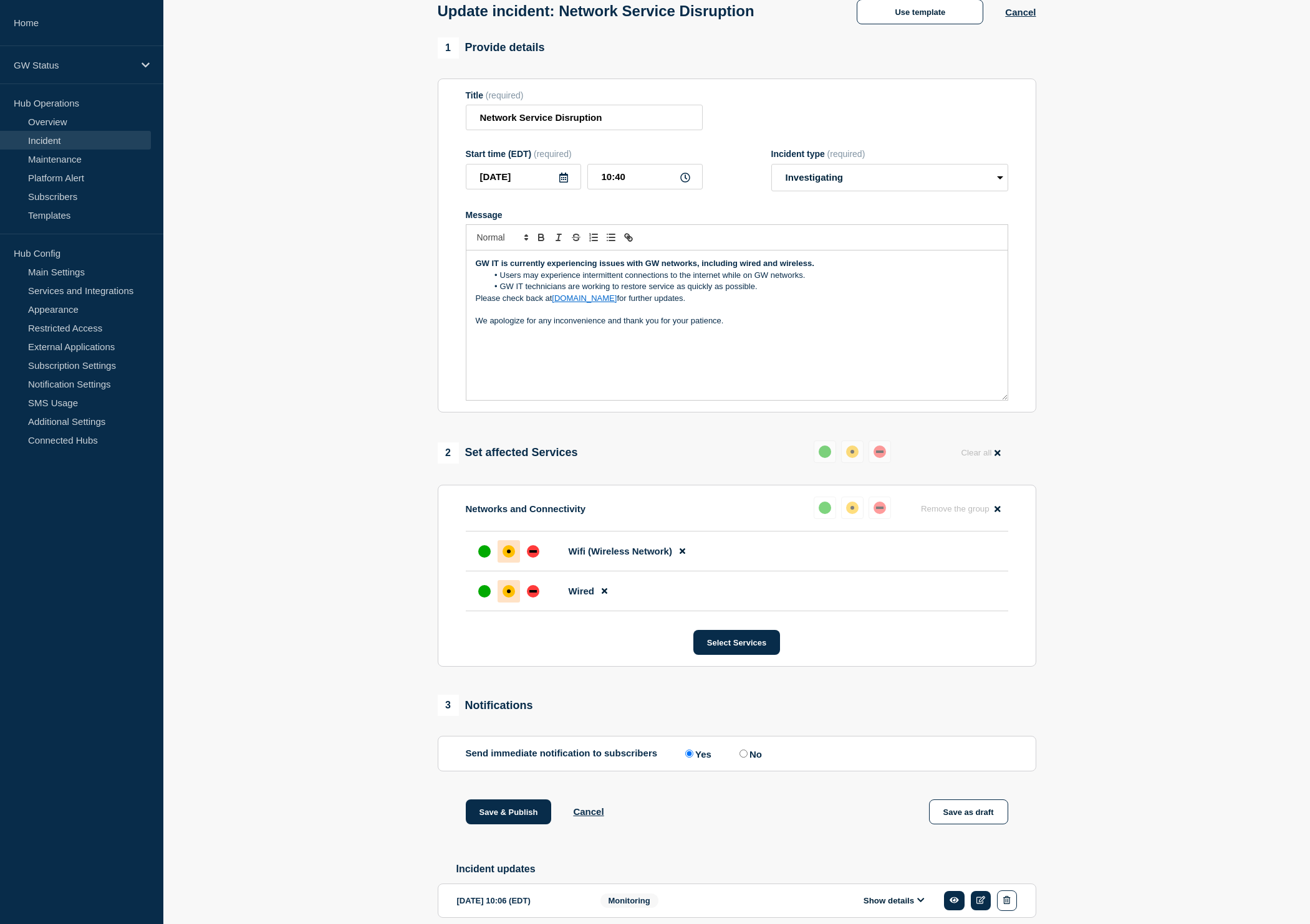
scroll to position [74, 0]
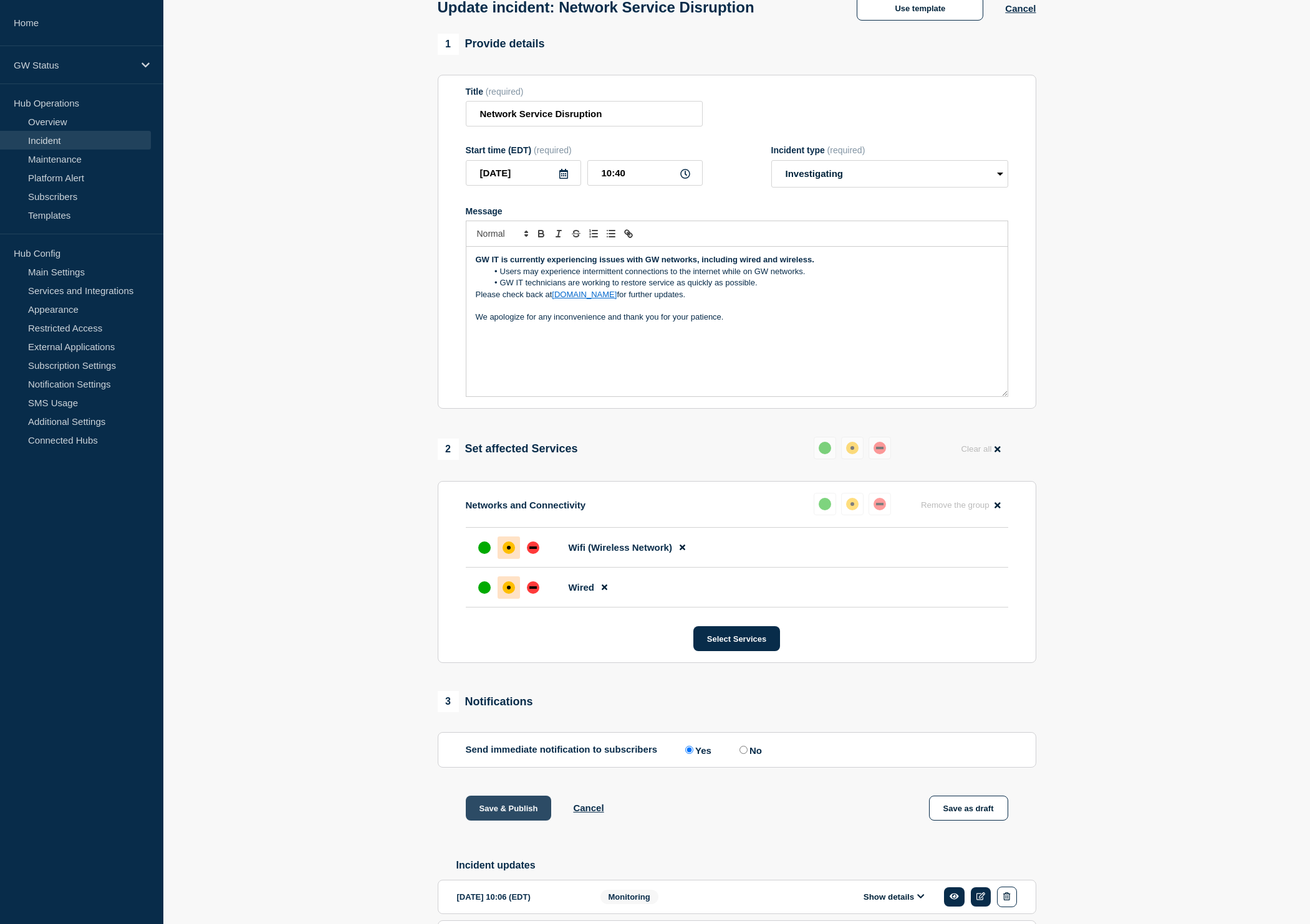
click at [509, 820] on button "Save & Publish" at bounding box center [508, 808] width 86 height 25
